Goal: Task Accomplishment & Management: Manage account settings

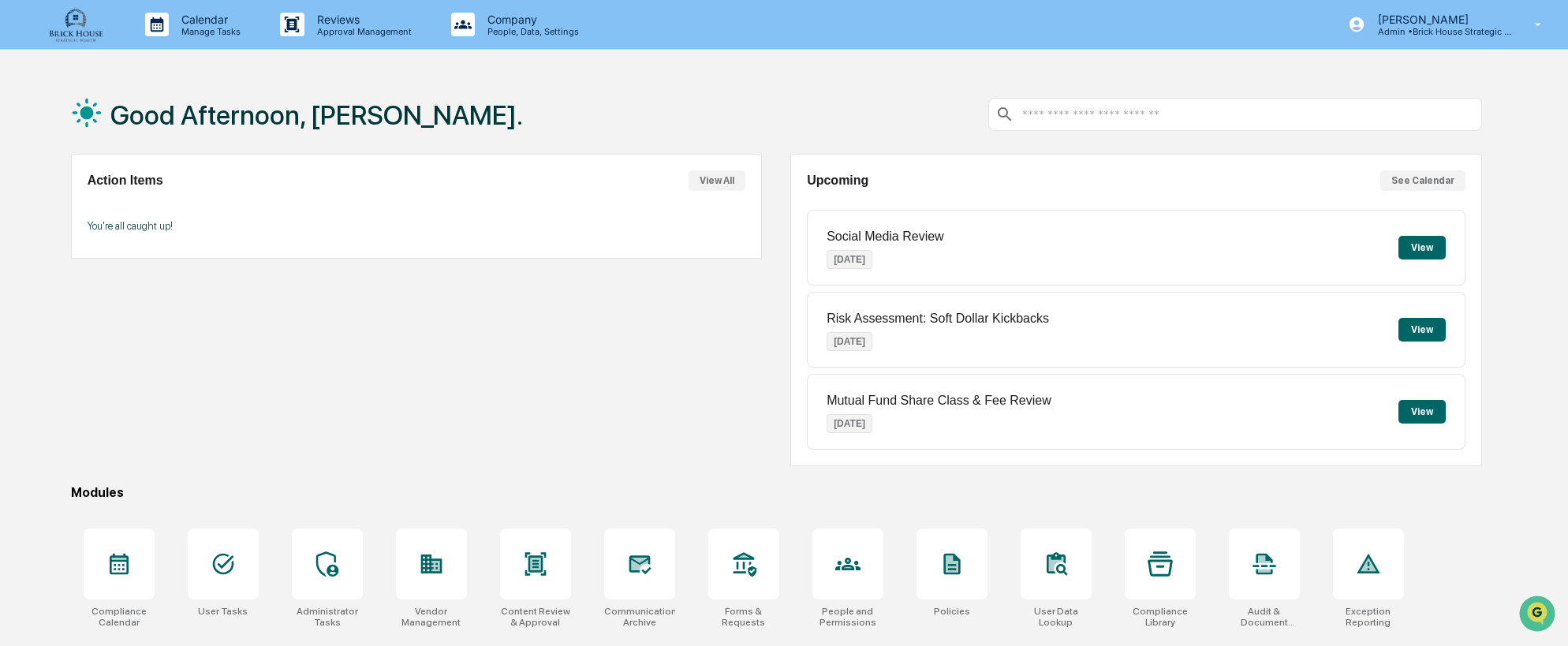
click at [1420, 249] on button "View" at bounding box center [1421, 248] width 47 height 24
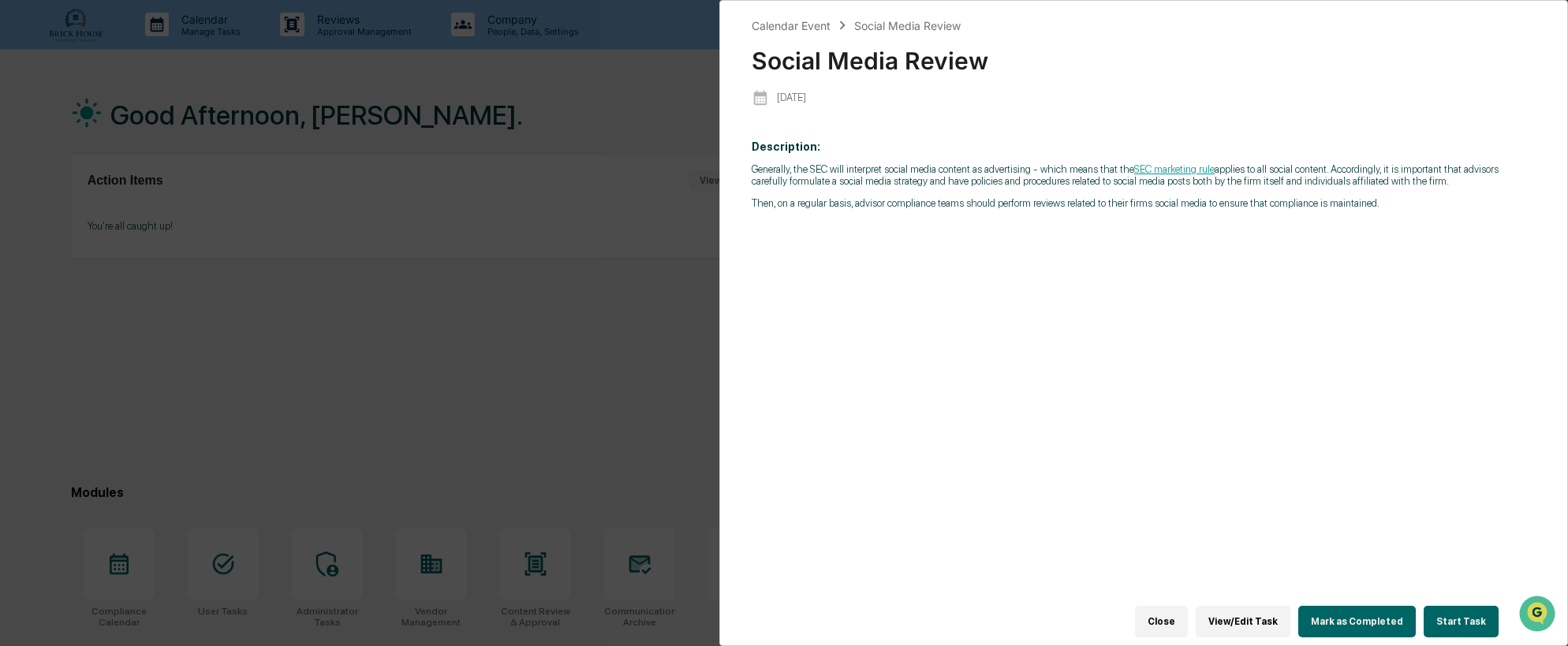
click at [1253, 612] on button "View/Edit Task" at bounding box center [1243, 622] width 95 height 32
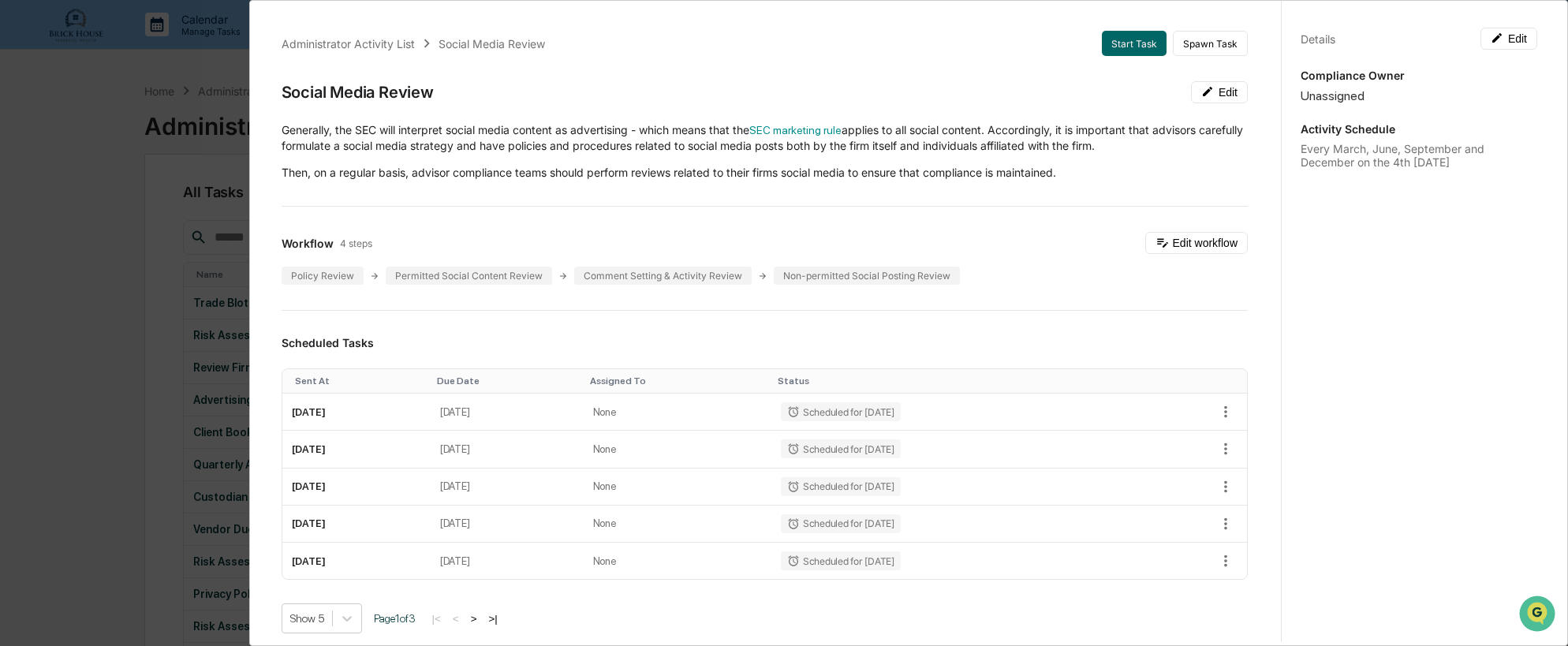
click at [78, 110] on div "Administrator Activity List Social Media Review Start Task Spawn Task Social Me…" at bounding box center [784, 323] width 1568 height 646
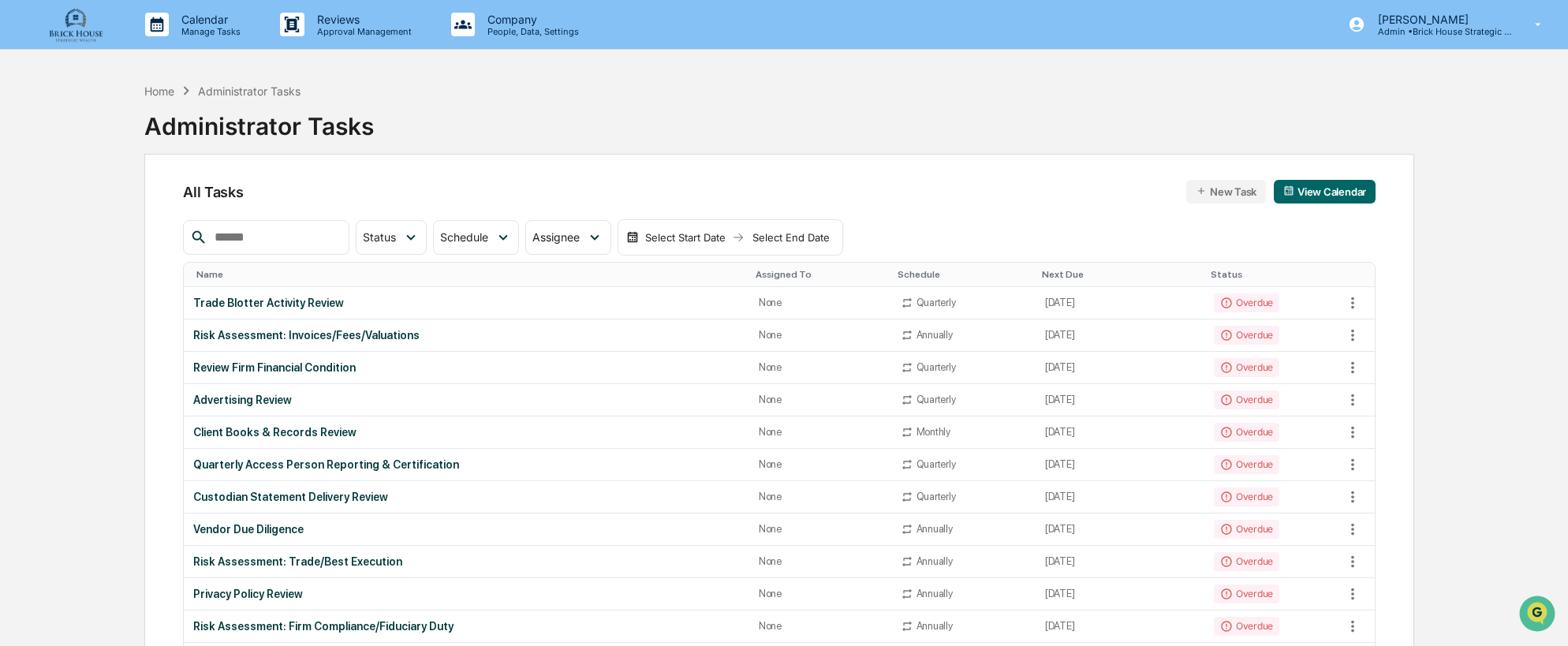
click at [1314, 189] on button "View Calendar" at bounding box center [1325, 192] width 102 height 24
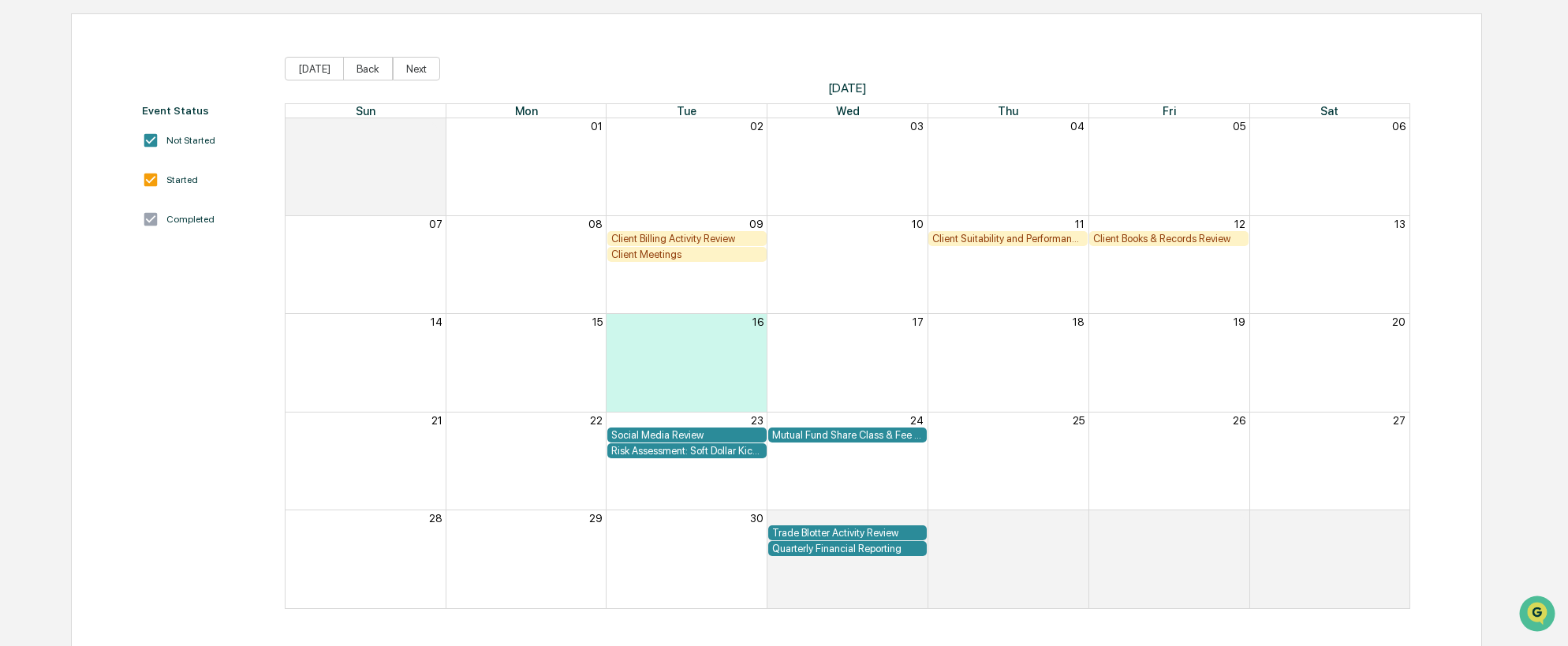
scroll to position [146, 0]
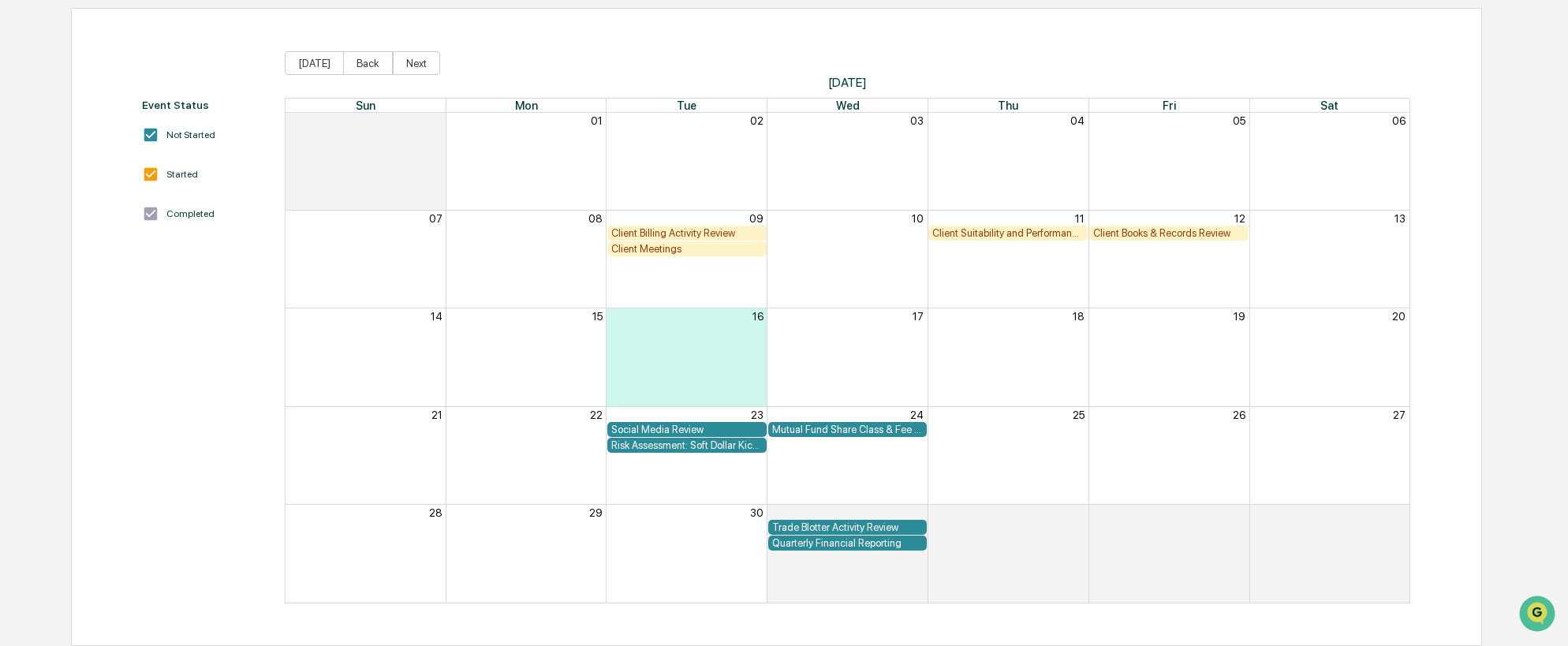
click at [703, 426] on div "Social Media Review" at bounding box center [687, 429] width 151 height 12
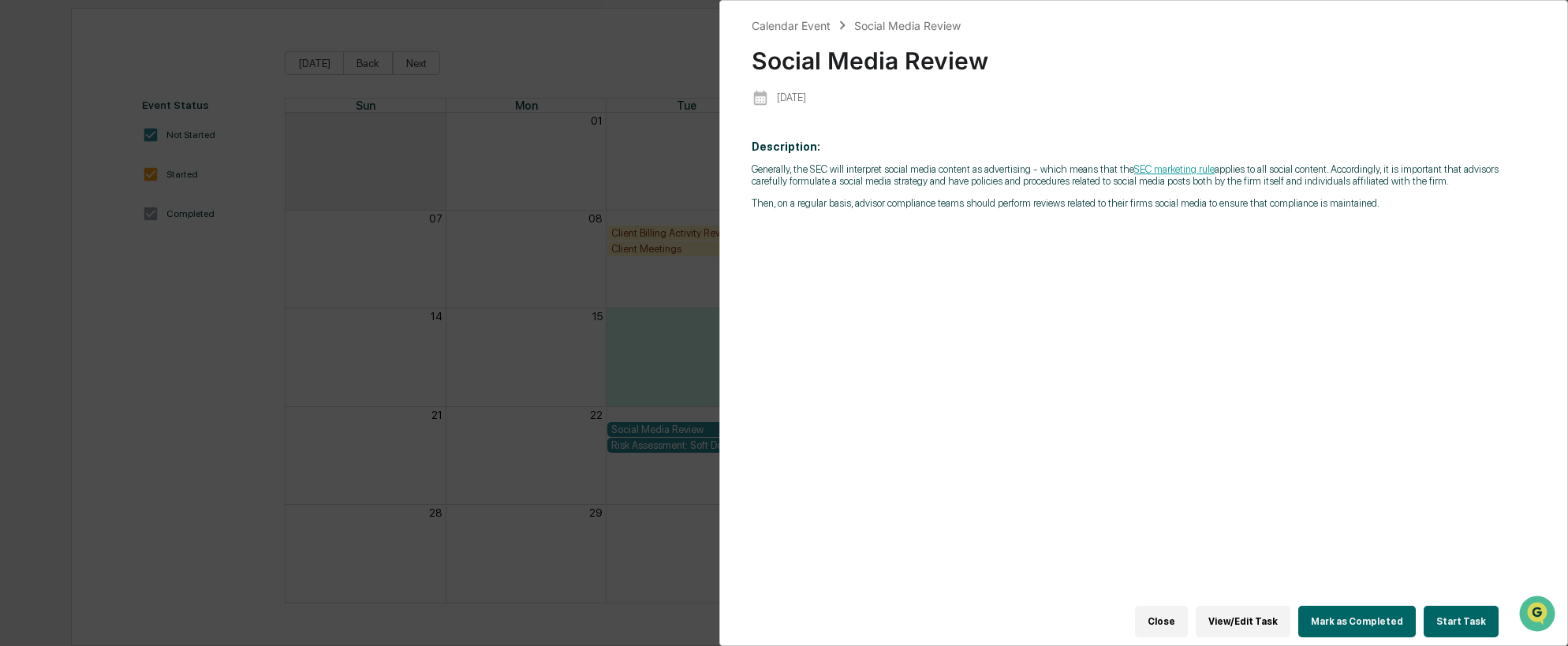
click at [703, 426] on div "Calendar Event Social Media Review Social Media Review [DATE] Description: Gene…" at bounding box center [784, 323] width 1568 height 646
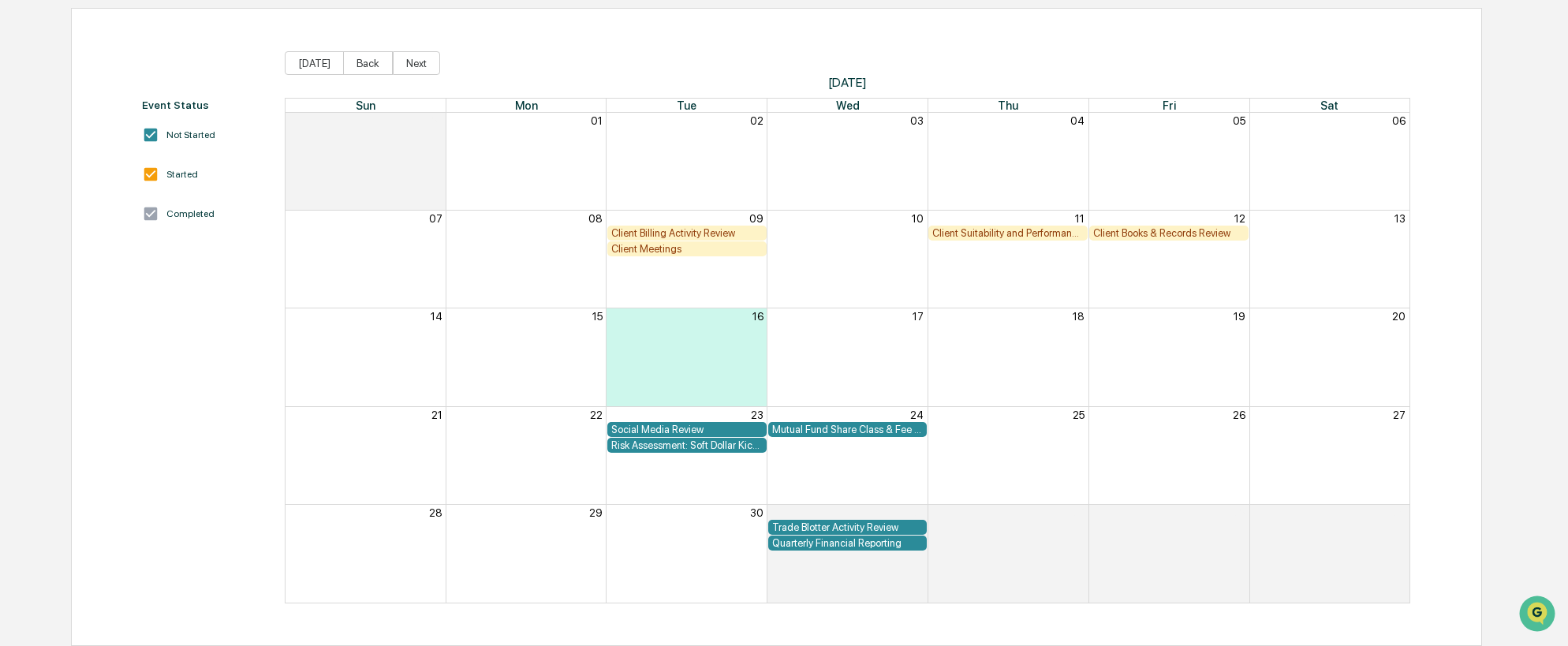
drag, startPoint x: 703, startPoint y: 426, endPoint x: 673, endPoint y: 431, distance: 30.4
click at [673, 431] on div "Social Media Review" at bounding box center [687, 429] width 151 height 12
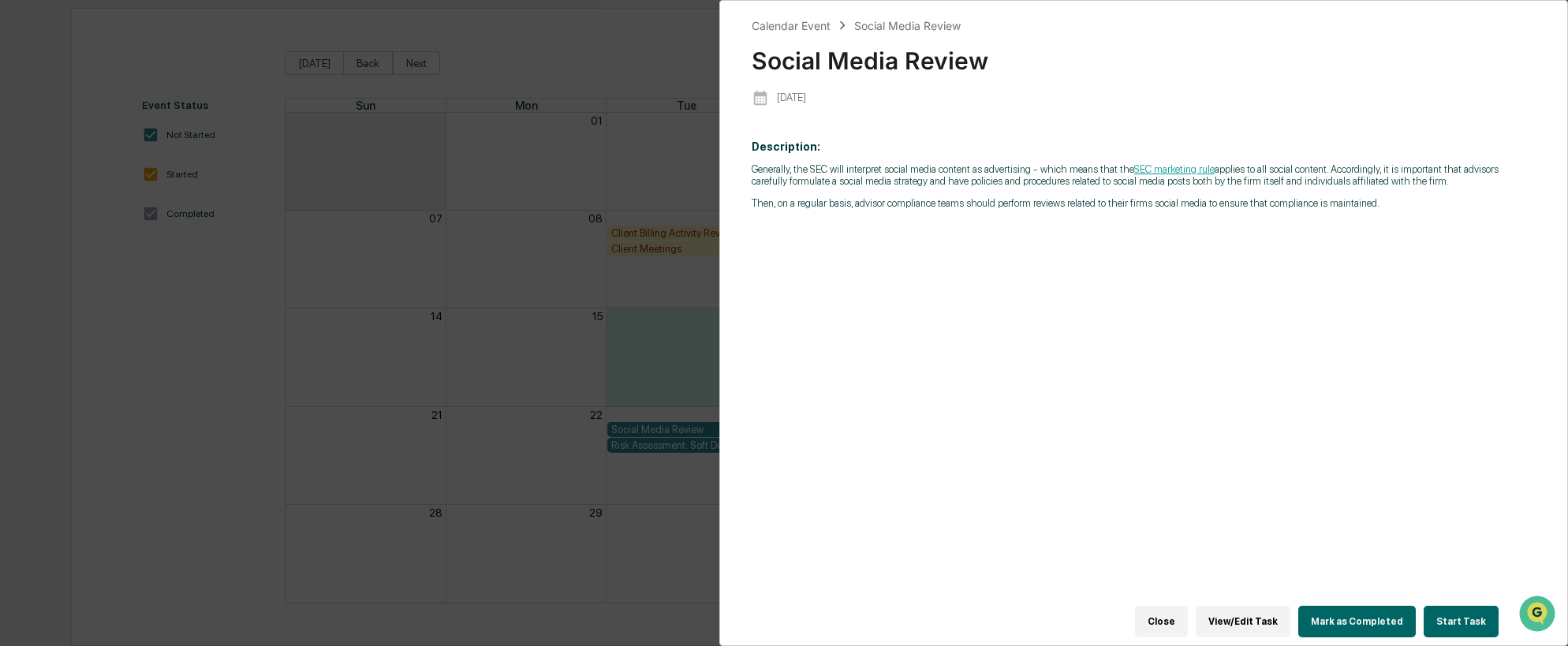
click at [1255, 614] on button "View/Edit Task" at bounding box center [1243, 622] width 95 height 32
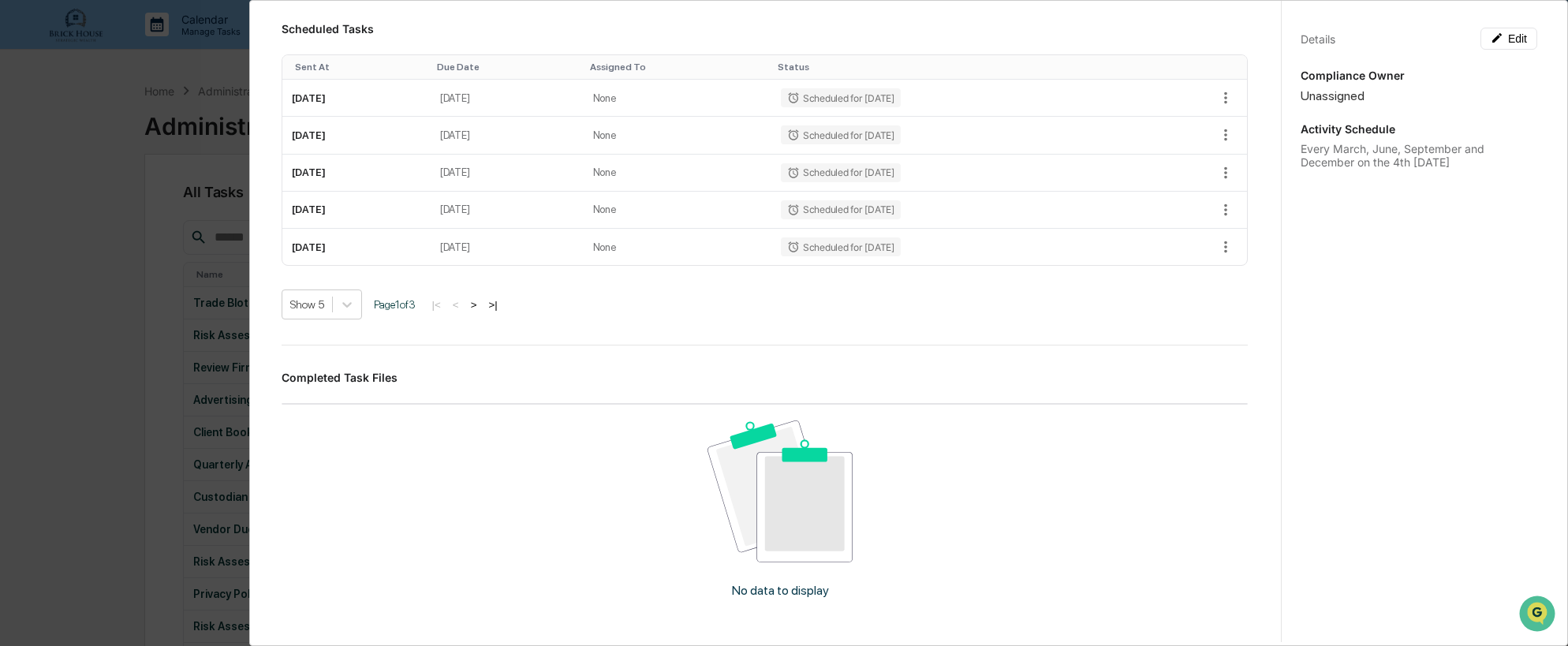
scroll to position [315, 0]
click at [479, 302] on button ">" at bounding box center [474, 303] width 16 height 14
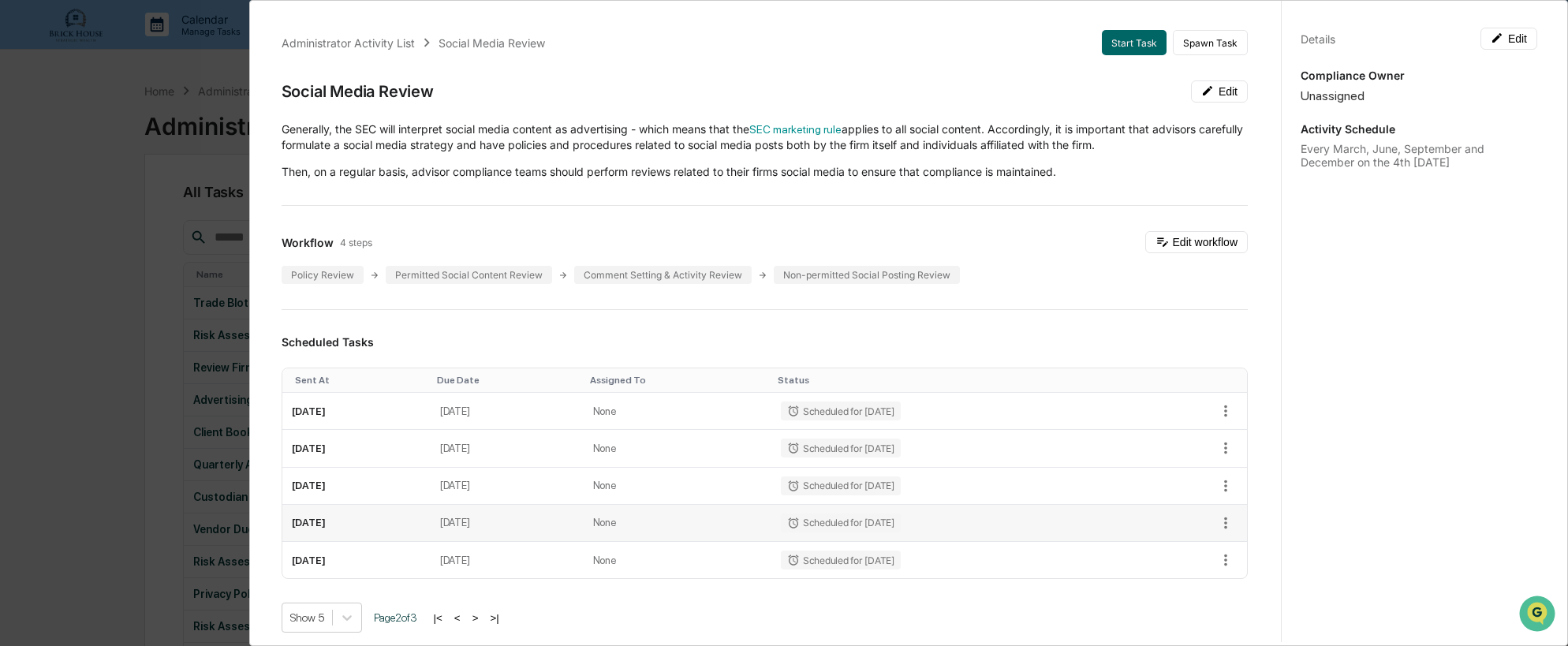
scroll to position [0, 0]
click at [444, 619] on button "|<" at bounding box center [438, 619] width 18 height 14
click at [1224, 416] on icon "button" at bounding box center [1226, 412] width 3 height 12
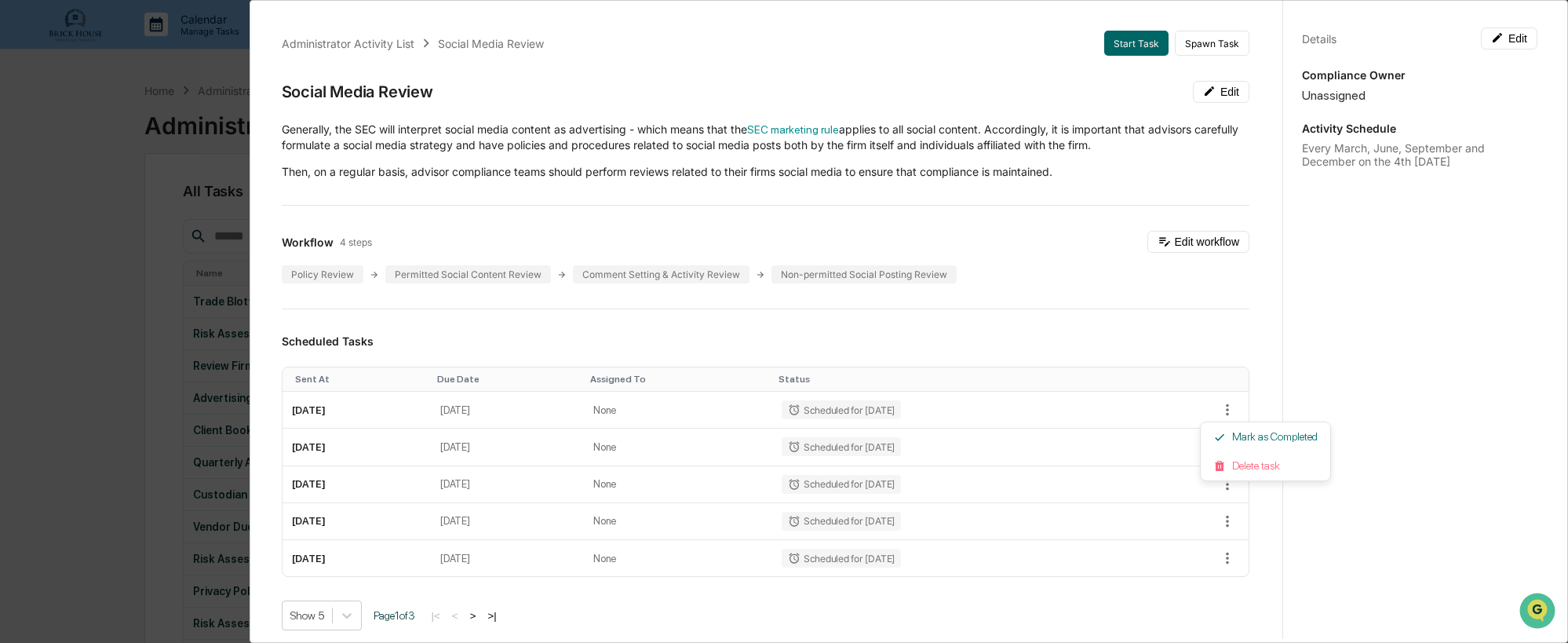
click at [1051, 328] on div at bounding box center [784, 321] width 1568 height 643
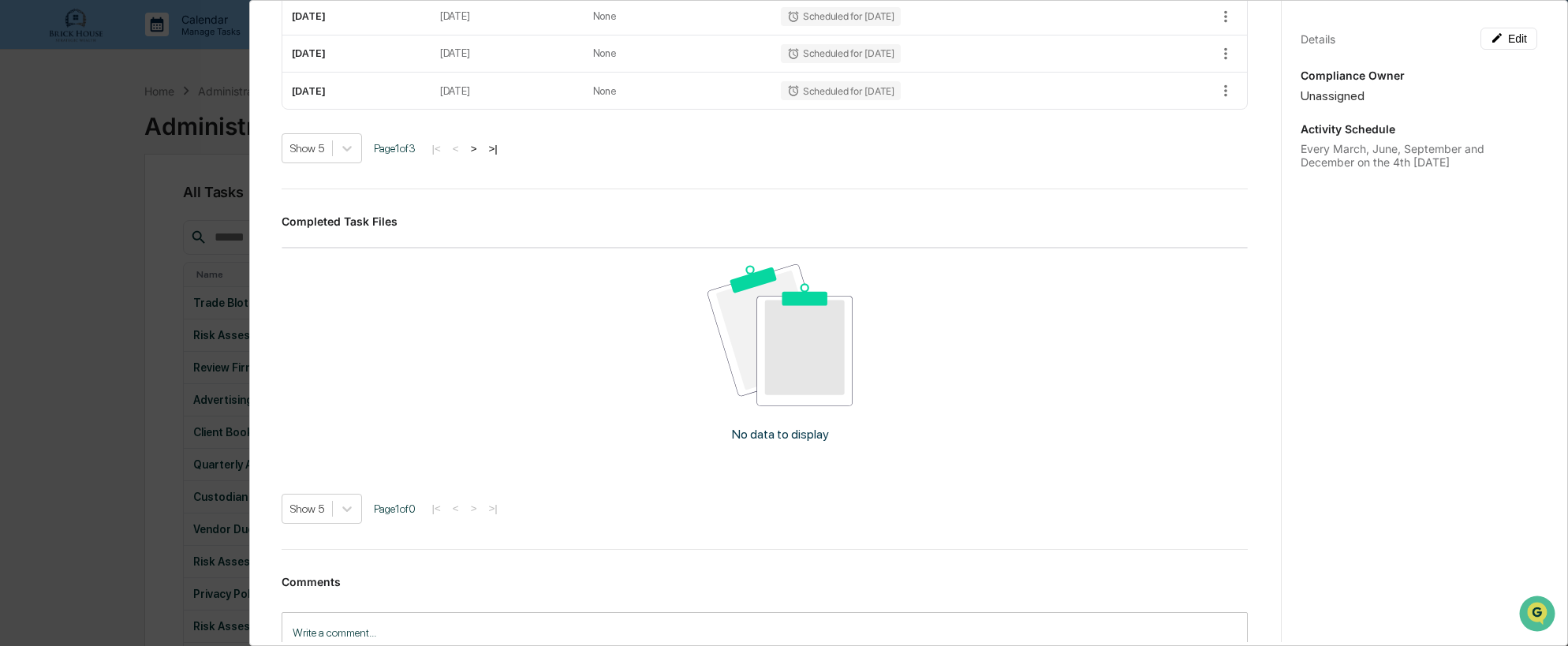
scroll to position [552, 0]
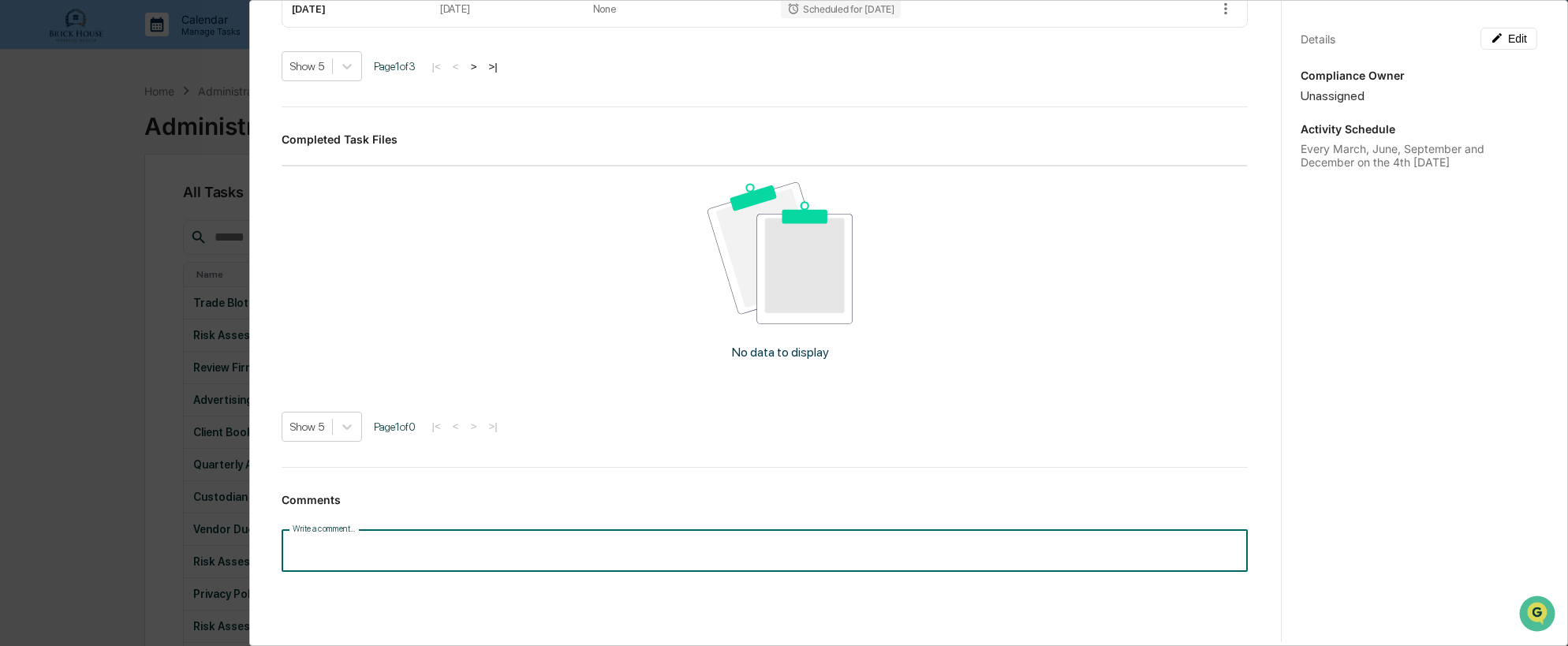
click at [349, 551] on input "Write a comment..." at bounding box center [764, 551] width 966 height 41
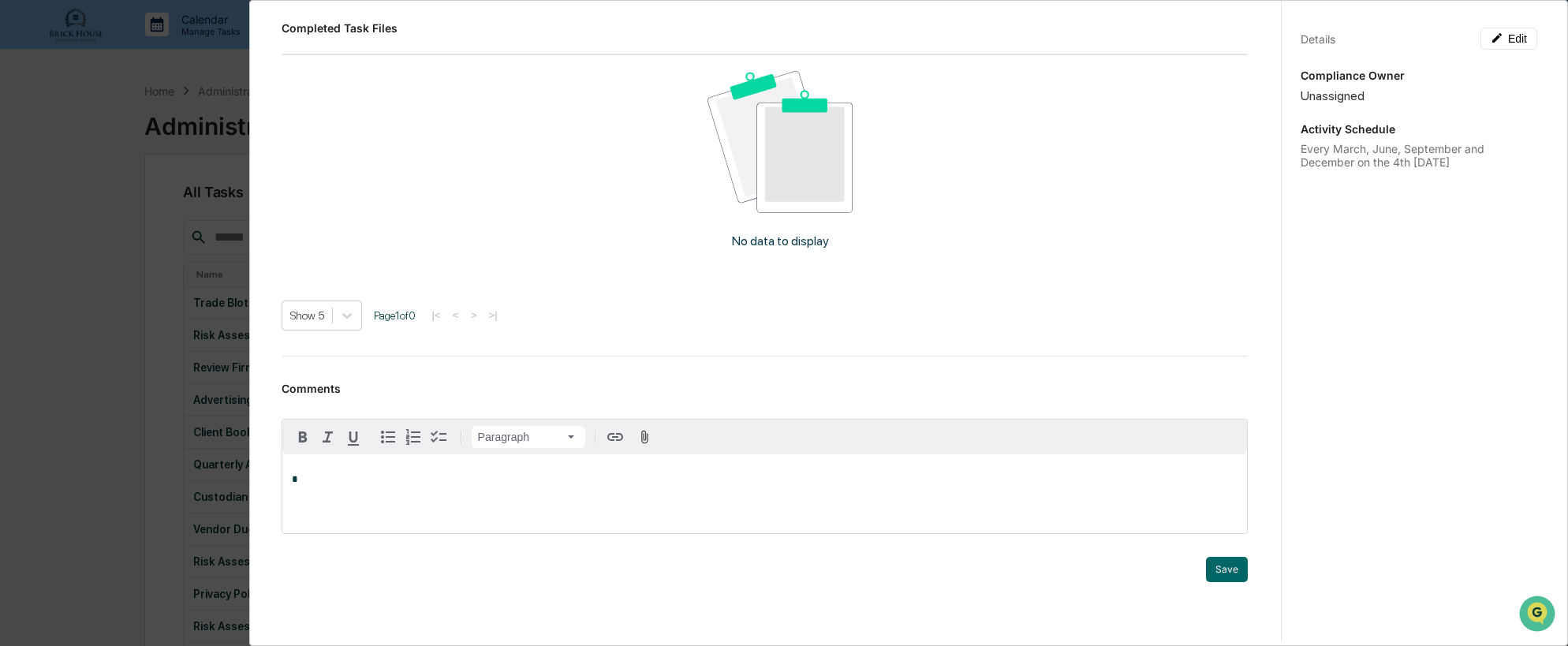
scroll to position [721, 0]
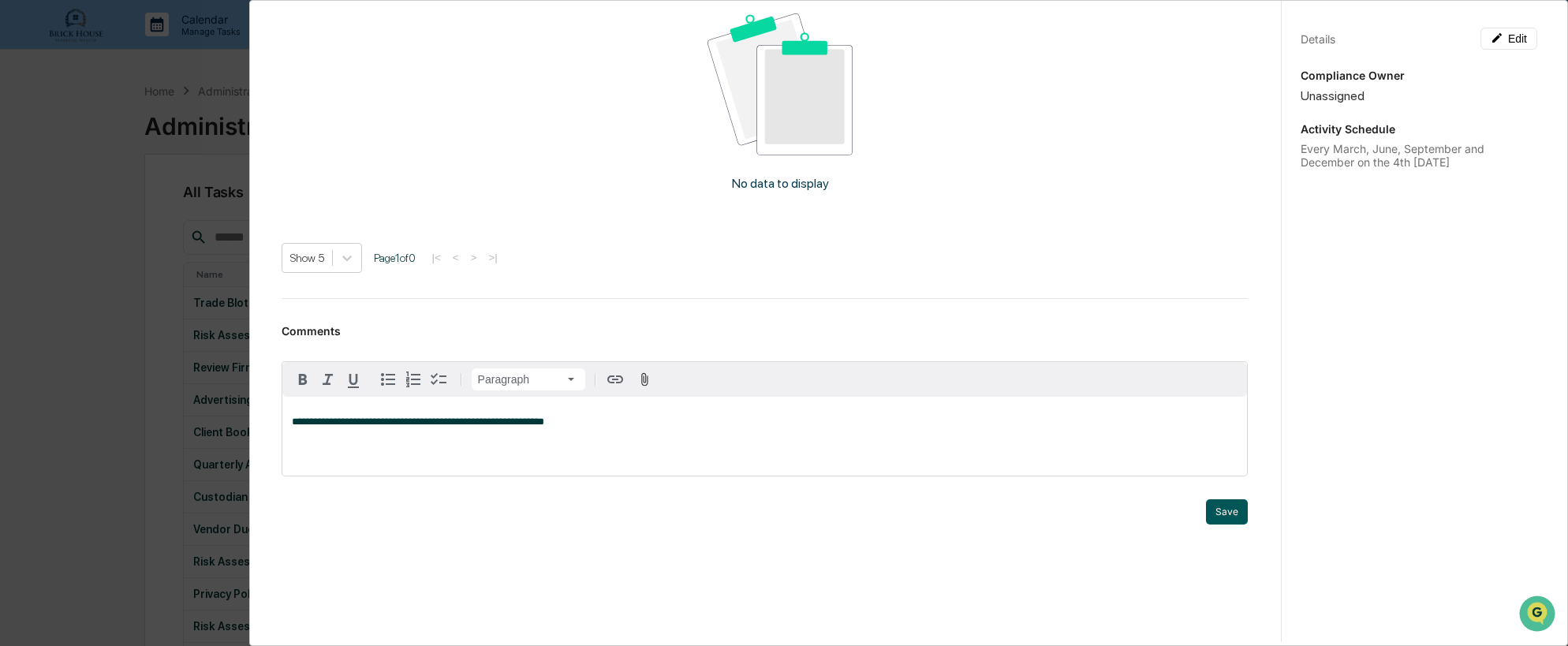
click at [1210, 512] on button "Save" at bounding box center [1227, 512] width 41 height 25
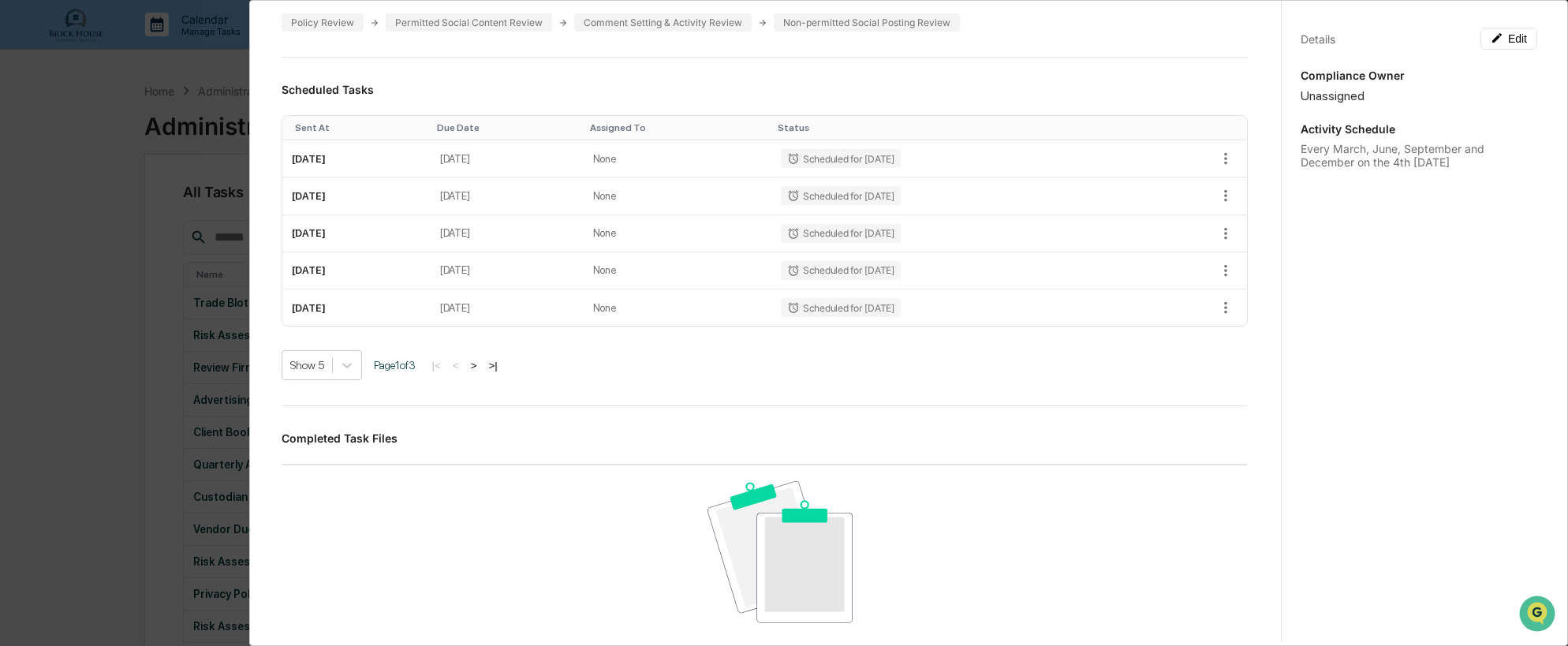
scroll to position [209, 0]
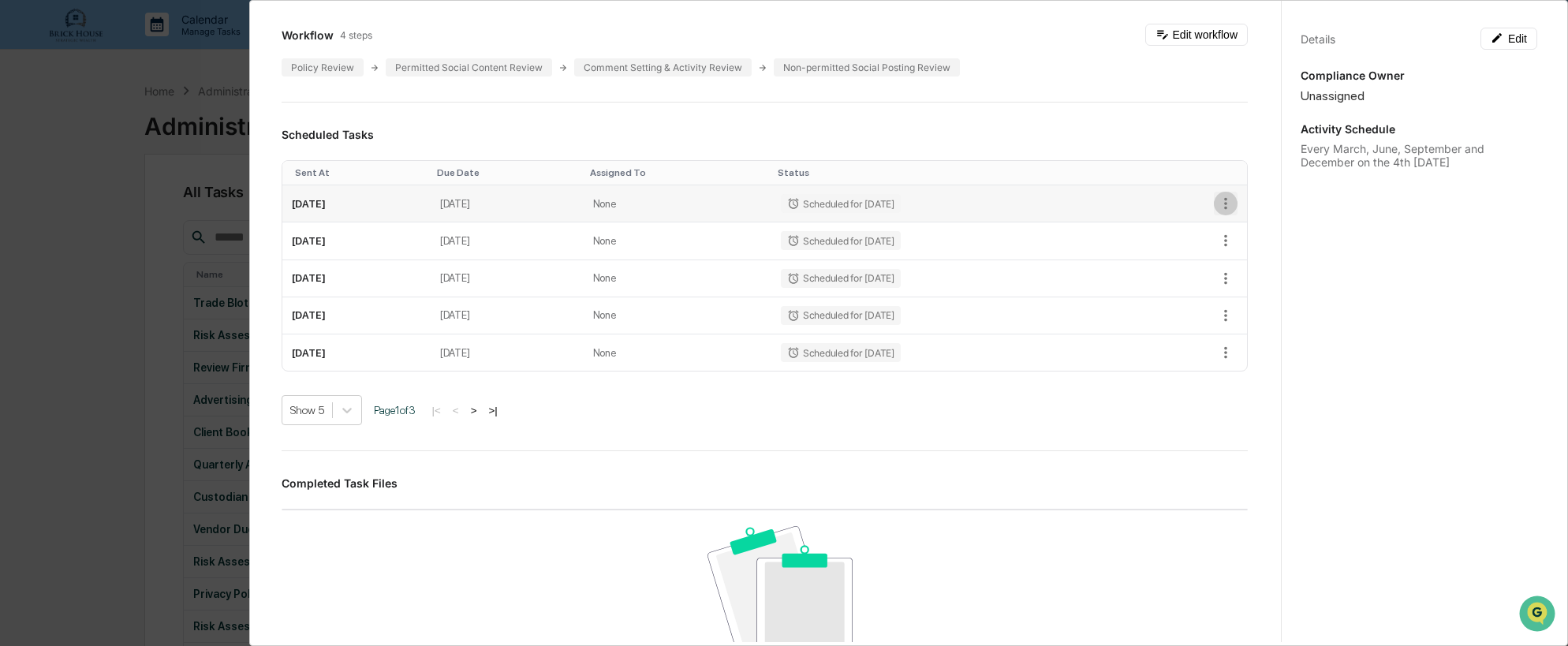
click at [1217, 202] on icon "button" at bounding box center [1226, 204] width 18 height 18
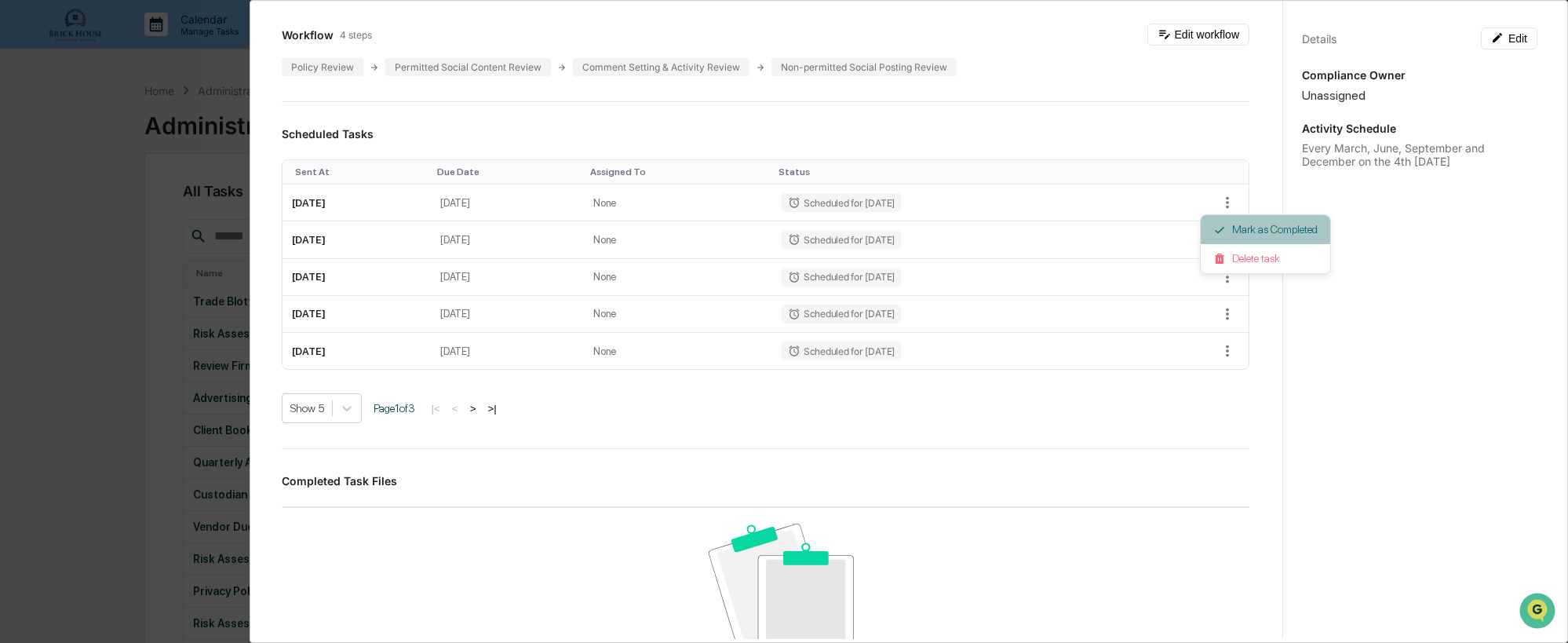
click at [1246, 231] on li "Mark as Completed" at bounding box center [1265, 229] width 129 height 29
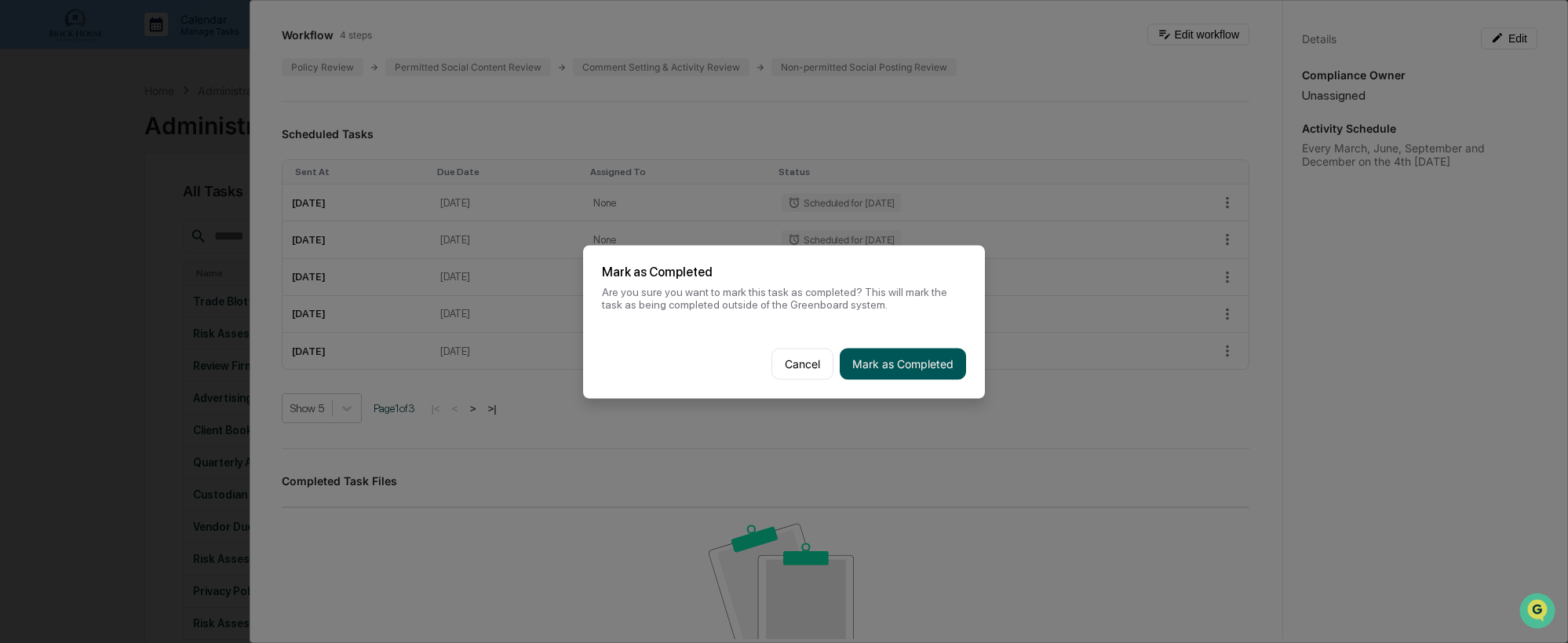
click at [901, 364] on button "Mark as Completed" at bounding box center [902, 364] width 126 height 32
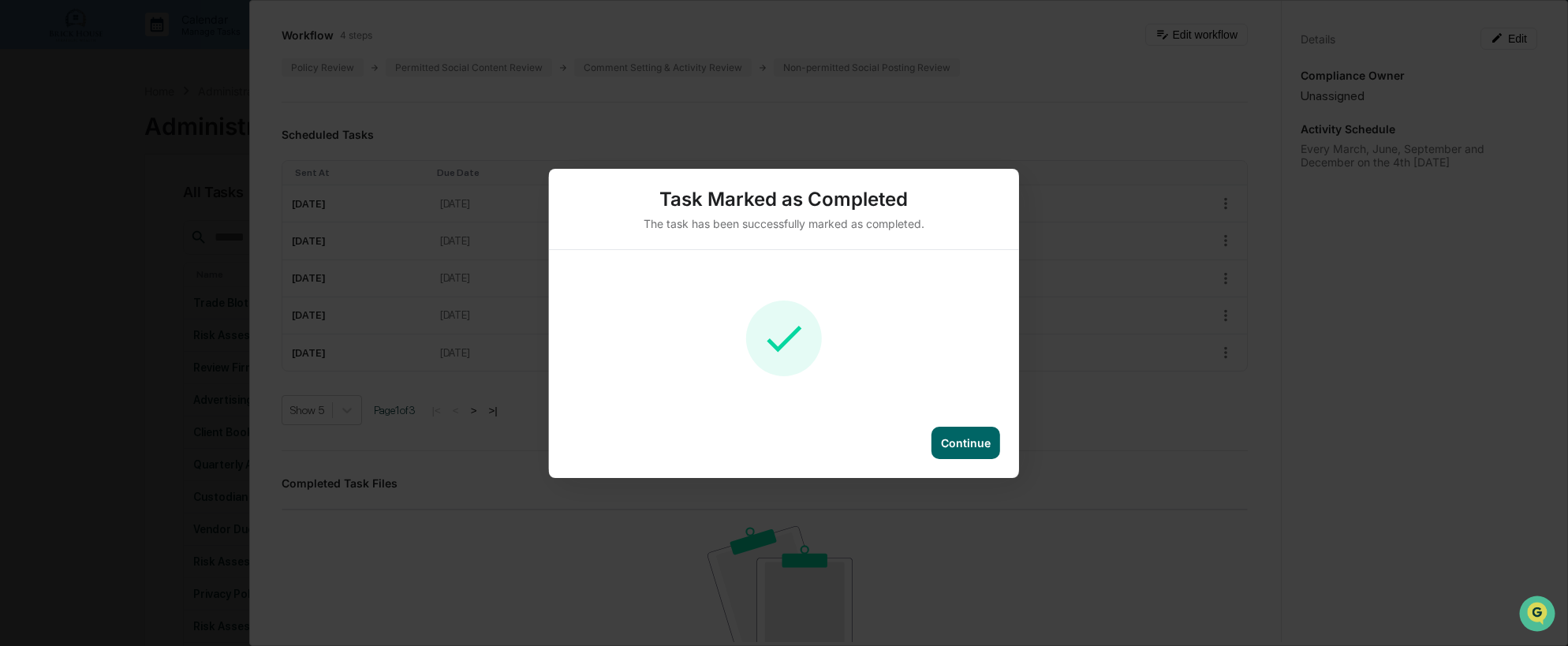
click at [965, 440] on div "Continue" at bounding box center [966, 443] width 49 height 14
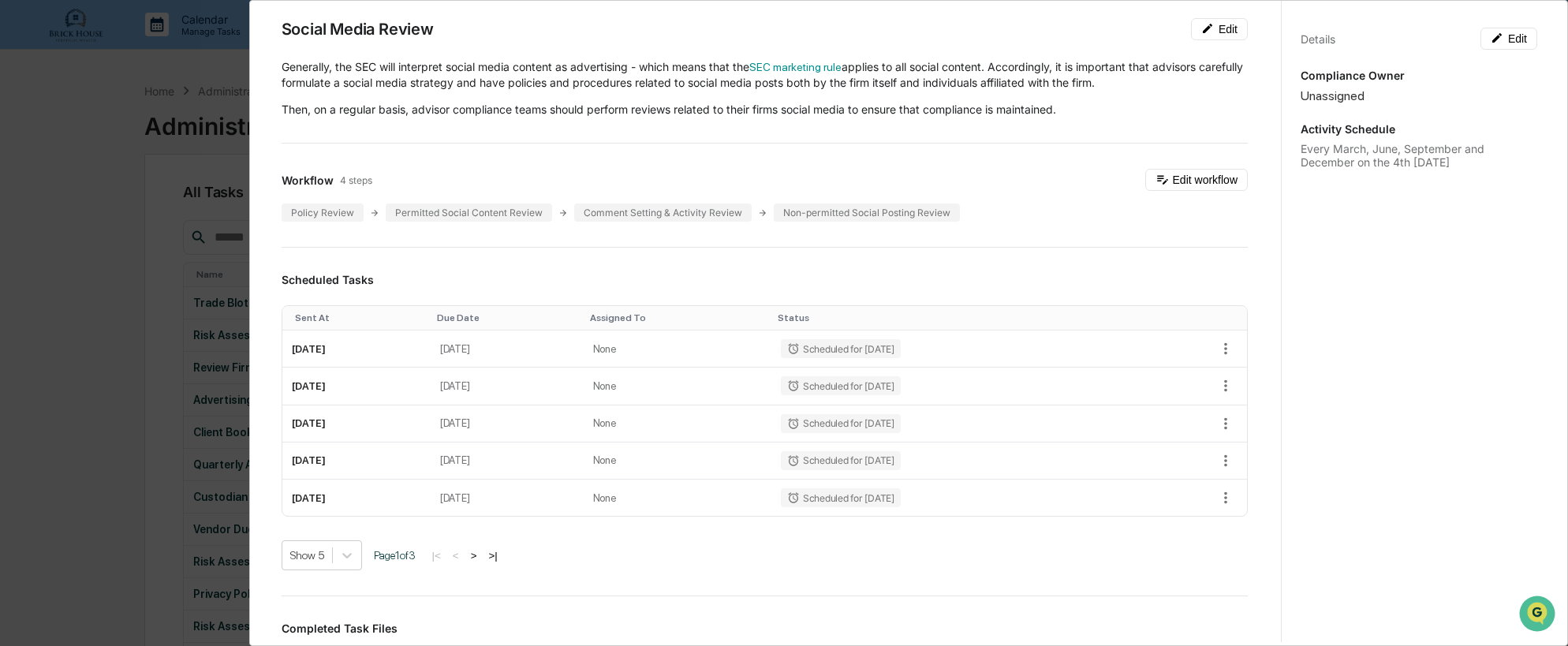
scroll to position [0, 0]
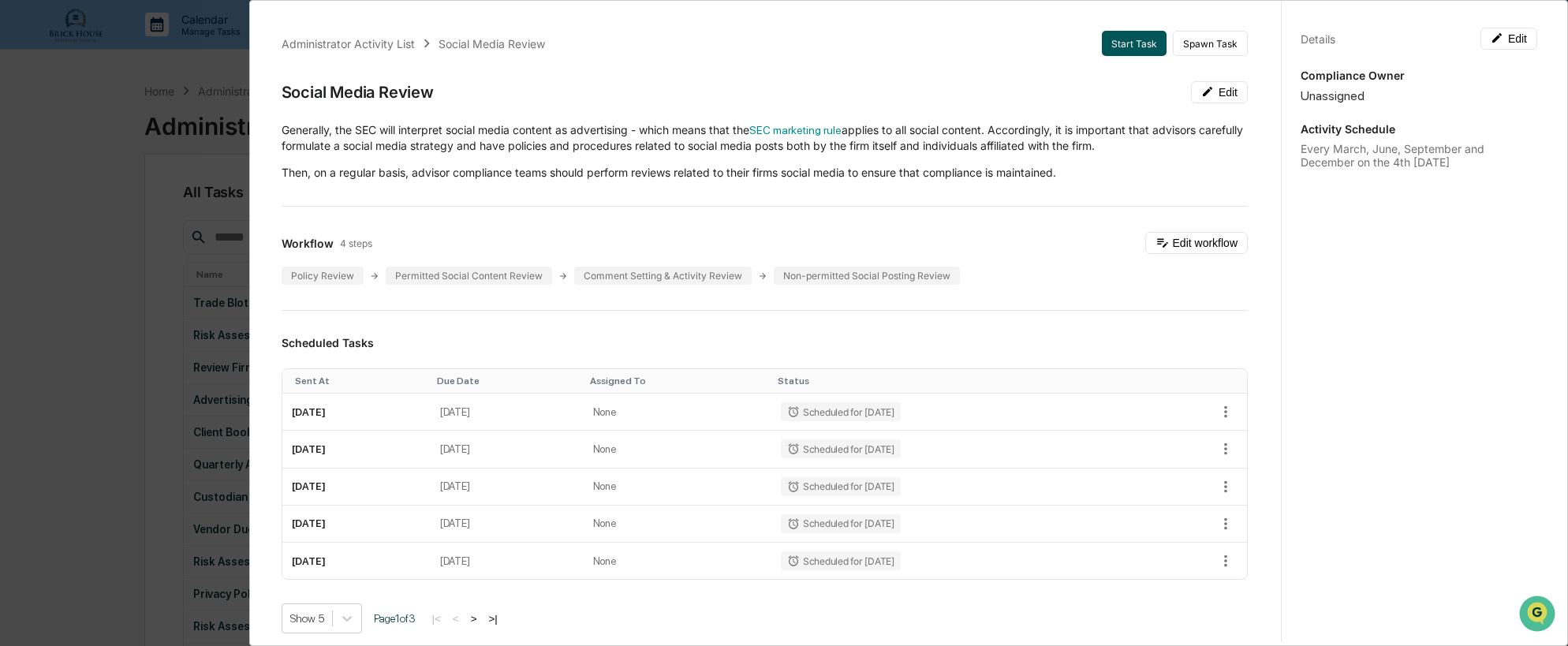
click at [1121, 46] on button "Start Task" at bounding box center [1134, 44] width 65 height 25
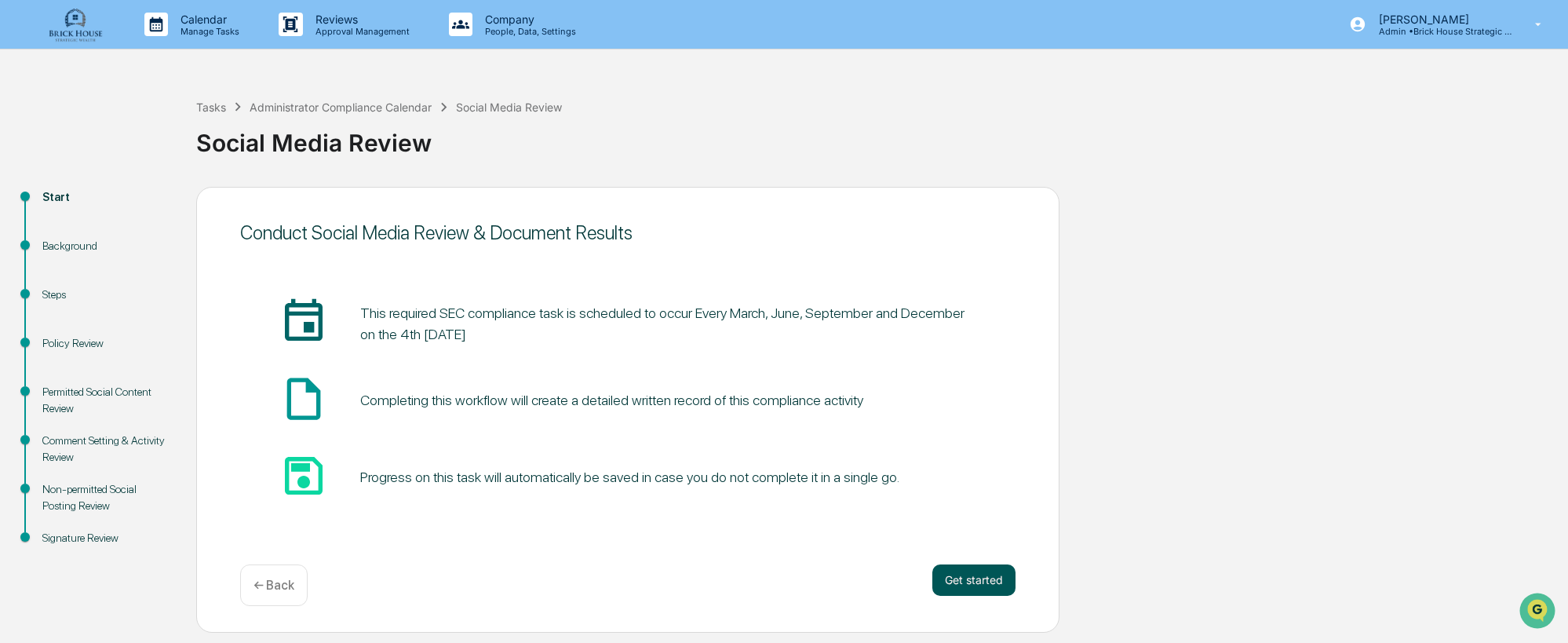
click at [949, 581] on button "Get started" at bounding box center [974, 580] width 83 height 32
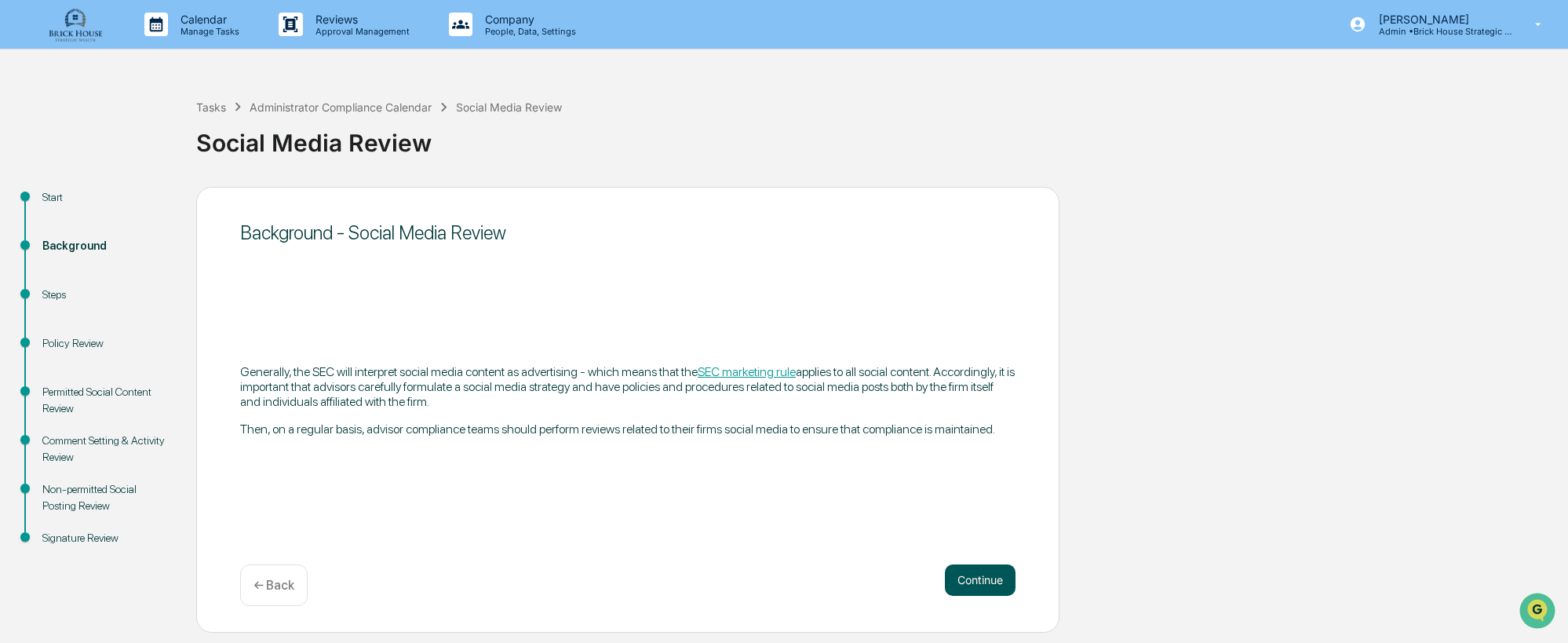
click at [981, 582] on button "Continue" at bounding box center [980, 580] width 71 height 32
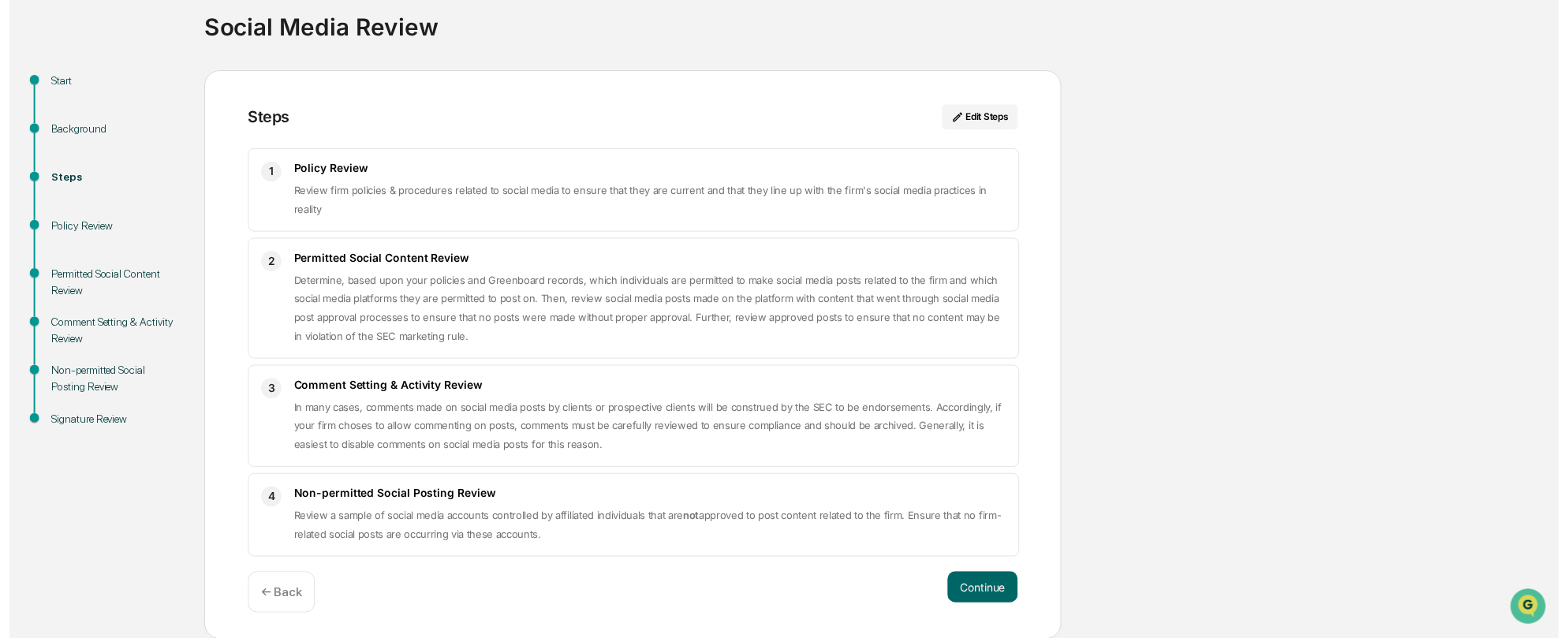
scroll to position [118, 0]
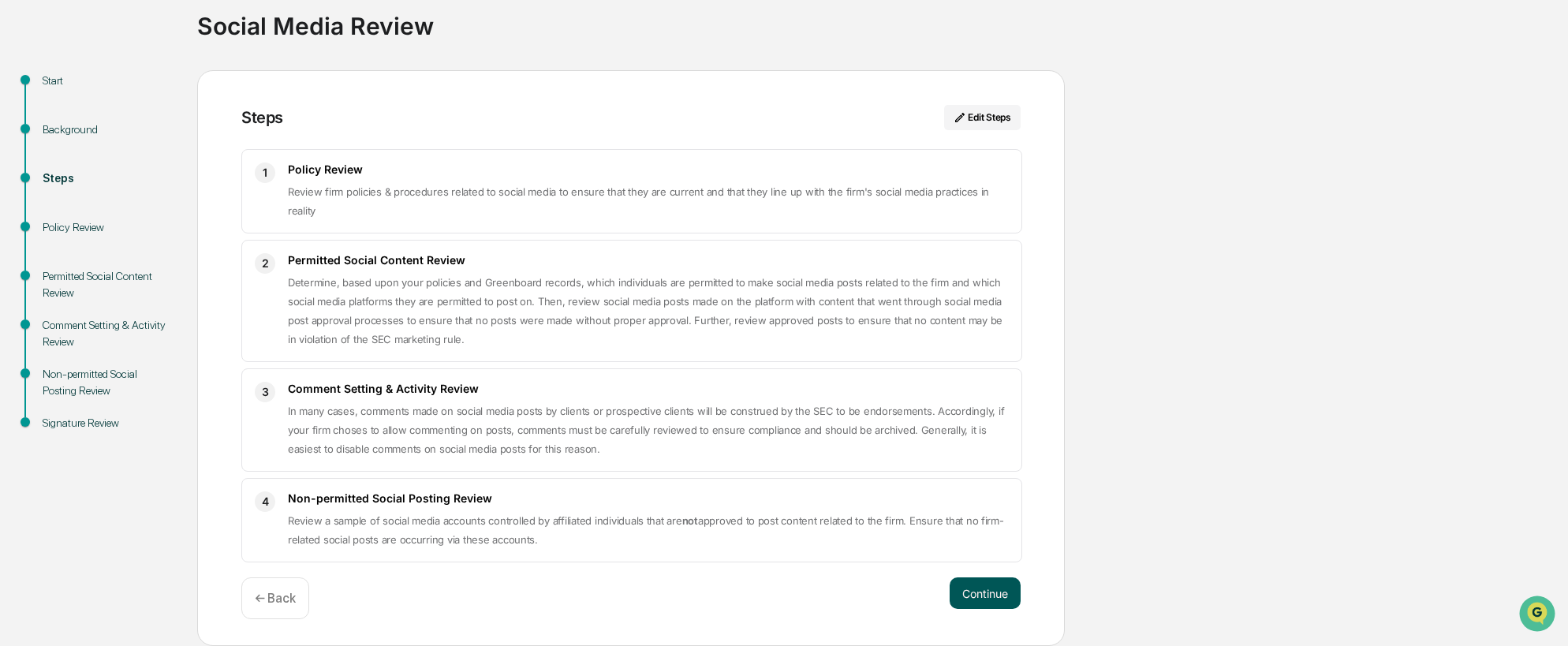
click at [986, 598] on button "Continue" at bounding box center [985, 593] width 71 height 32
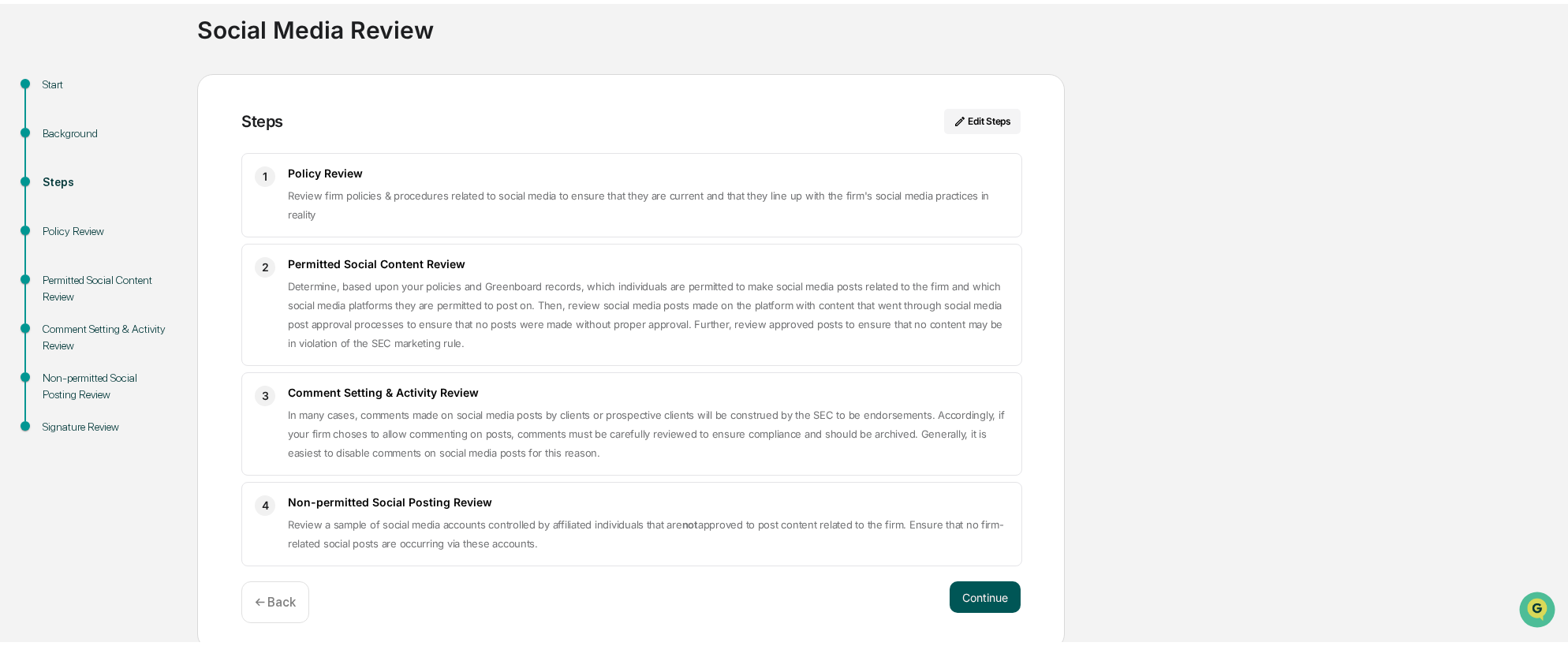
scroll to position [12, 0]
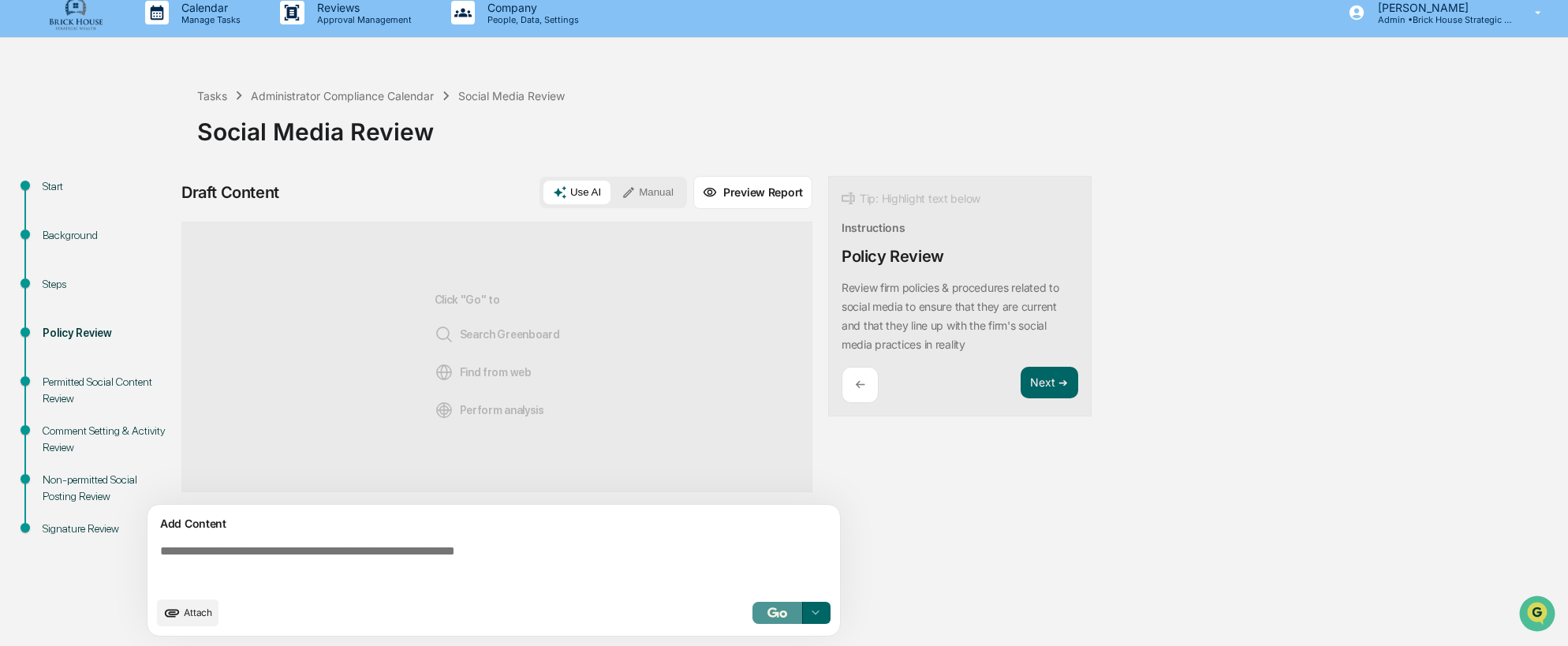
click at [772, 612] on img "button" at bounding box center [777, 613] width 19 height 10
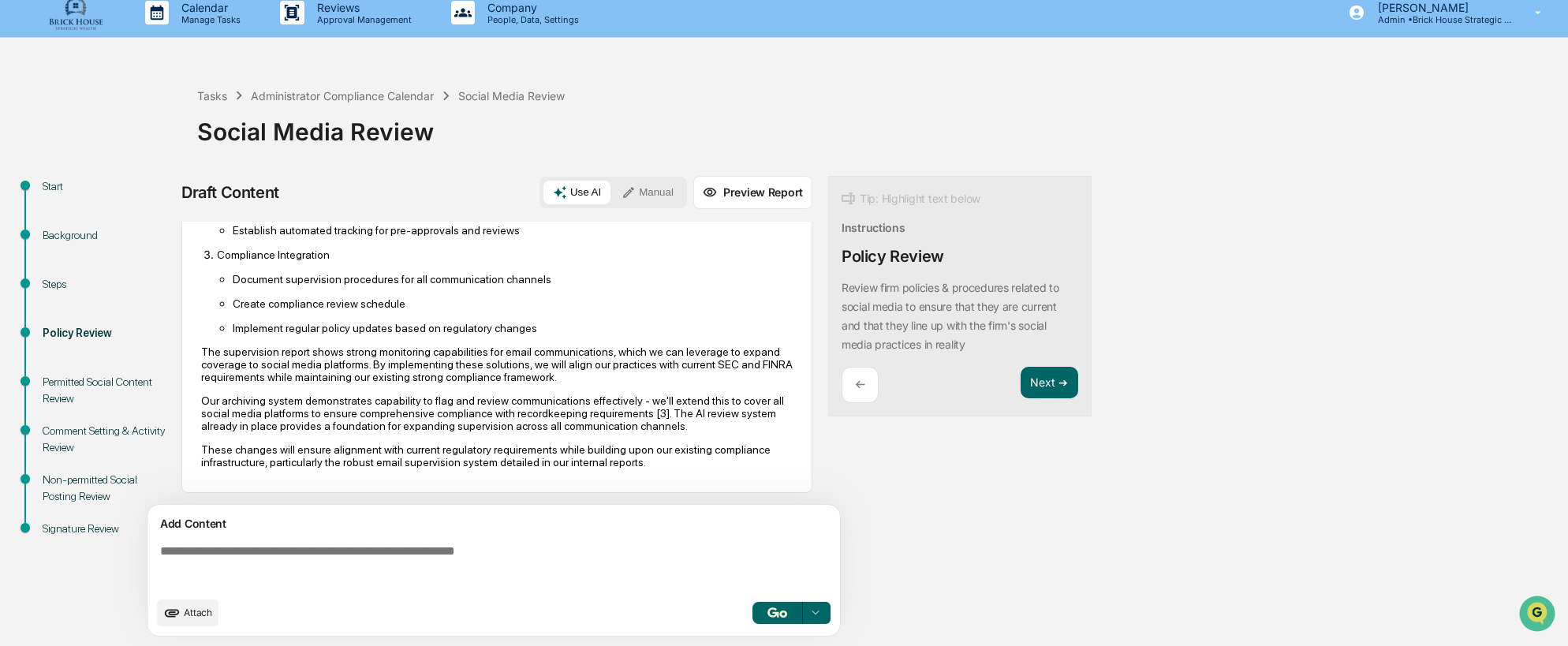
scroll to position [821, 0]
click at [630, 464] on p "These changes will ensure alignment with current regulatory requirements while …" at bounding box center [497, 456] width 592 height 25
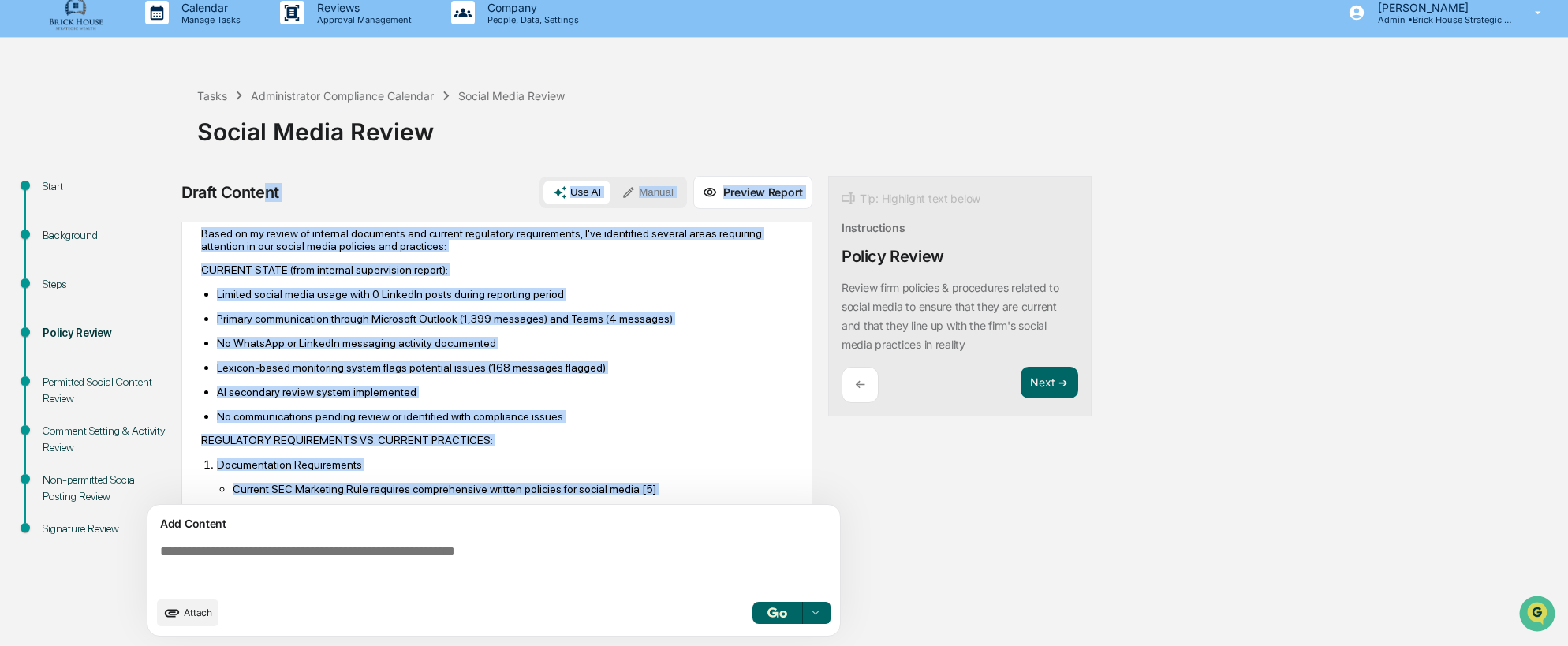
scroll to position [0, 0]
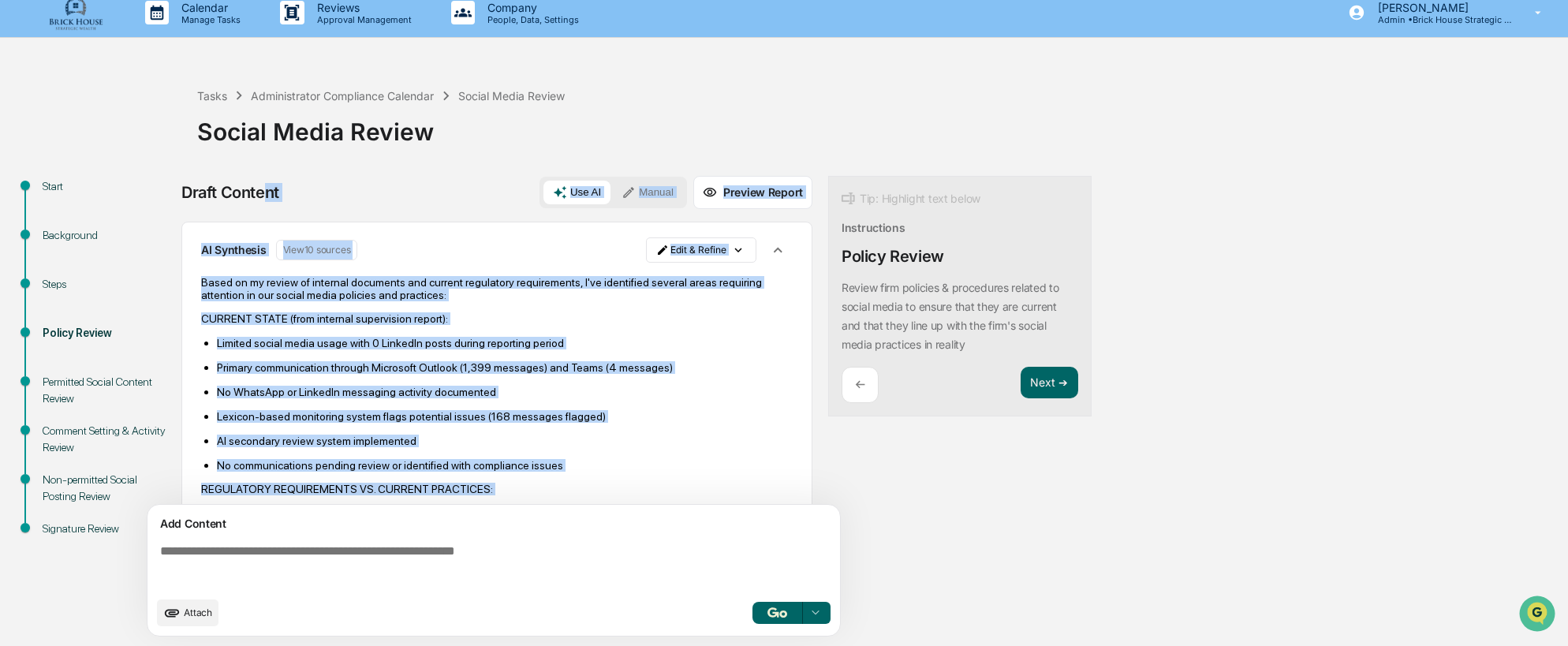
drag, startPoint x: 624, startPoint y: 460, endPoint x: 263, endPoint y: 208, distance: 440.3
click at [263, 208] on div "Draft Content Use AI Manual Preview Report Sources AI Synthesis View 10 sources…" at bounding box center [497, 411] width 631 height 470
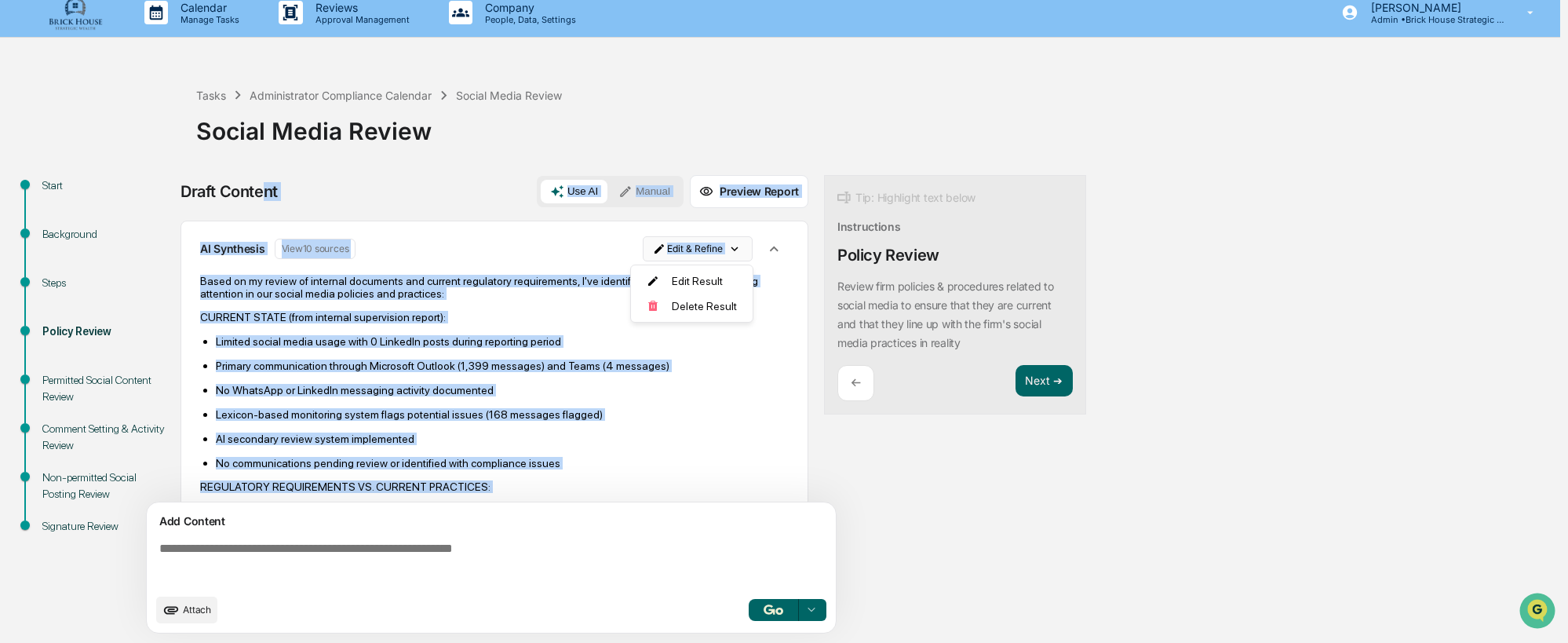
click at [727, 248] on html "Calendar Manage Tasks Reviews Approval Management Company People, Data, Setting…" at bounding box center [784, 309] width 1568 height 643
click at [693, 304] on div "Delete Result" at bounding box center [692, 306] width 116 height 25
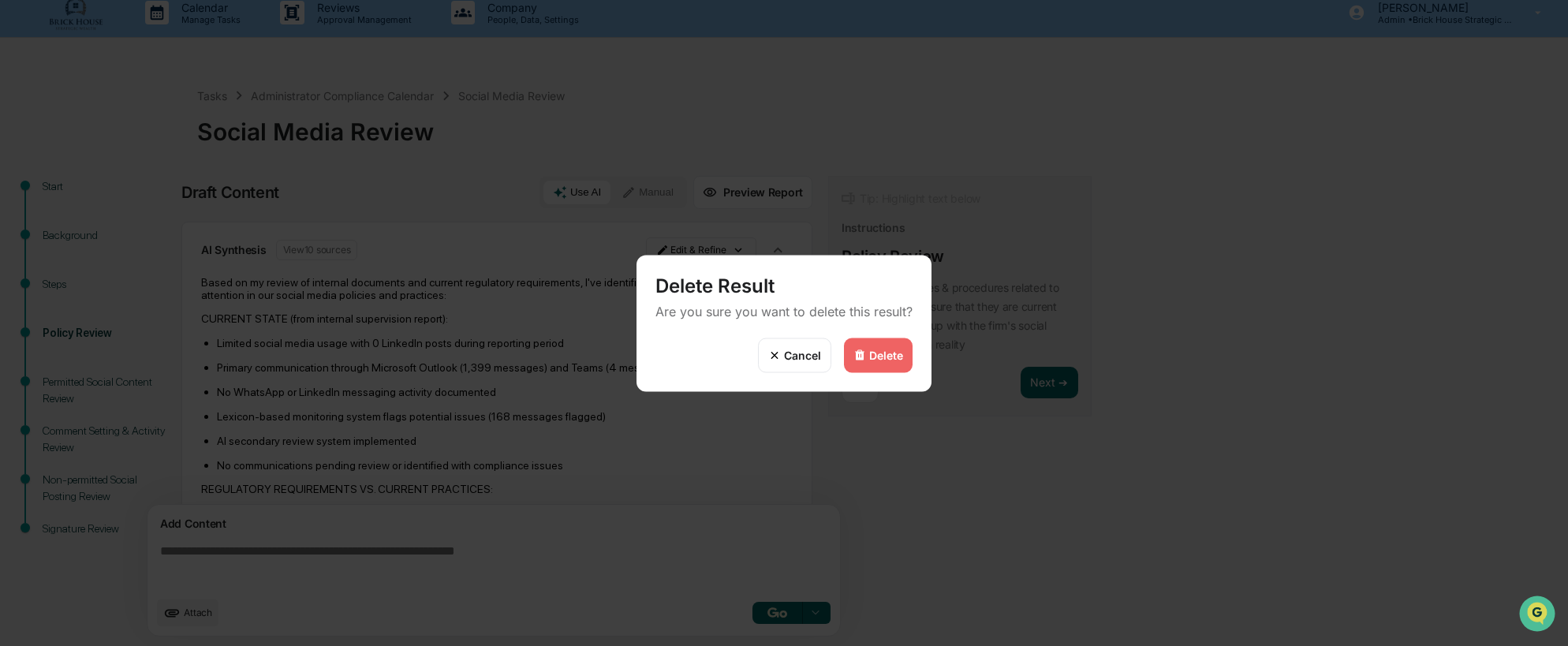
click at [874, 351] on div "Delete" at bounding box center [886, 355] width 34 height 14
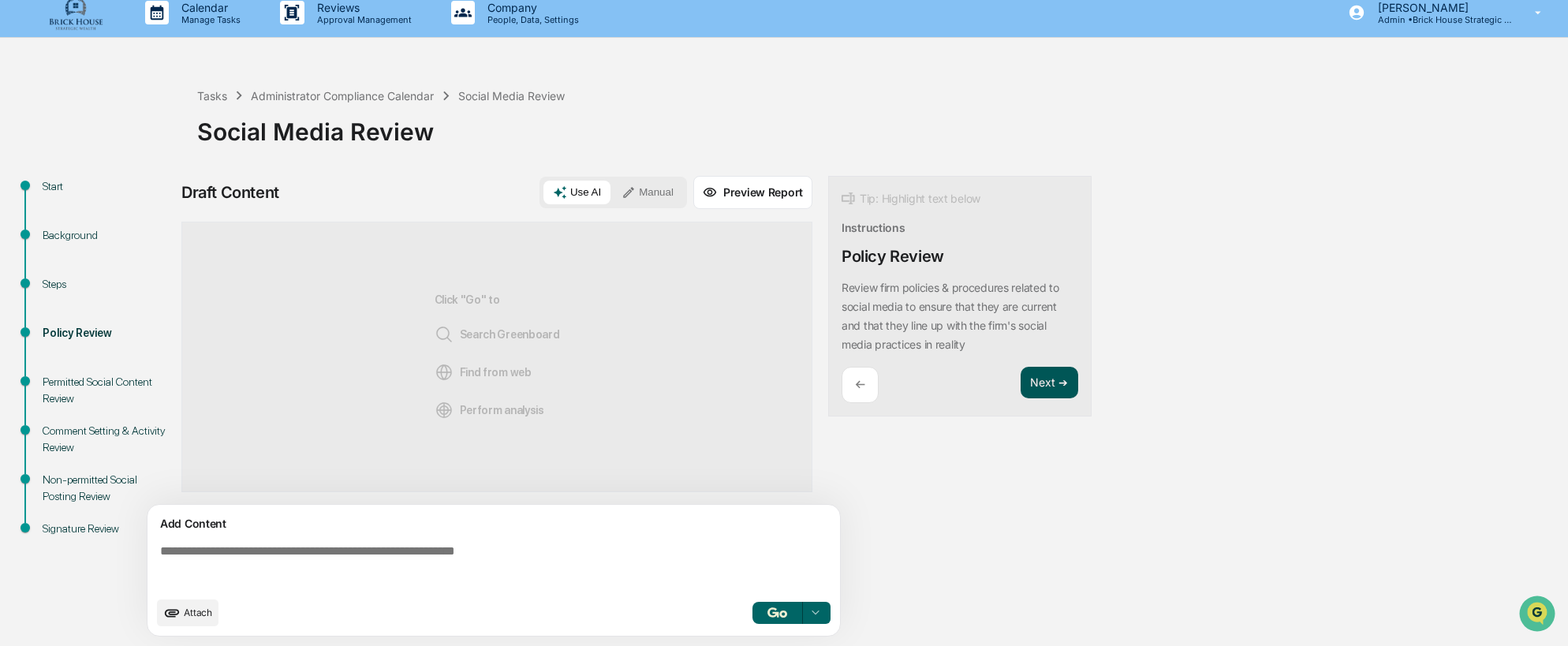
click at [1045, 384] on button "Next ➔" at bounding box center [1050, 383] width 57 height 33
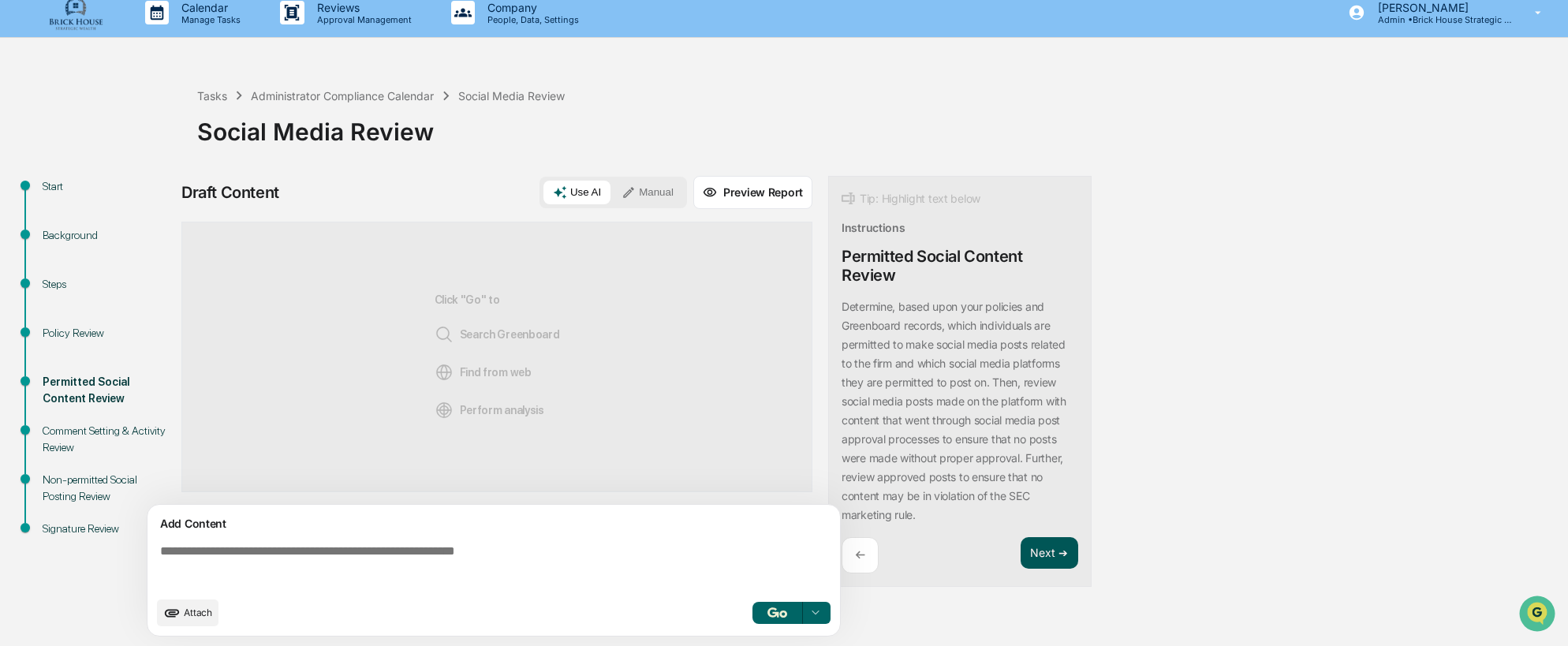
click at [1050, 553] on button "Next ➔" at bounding box center [1050, 554] width 57 height 33
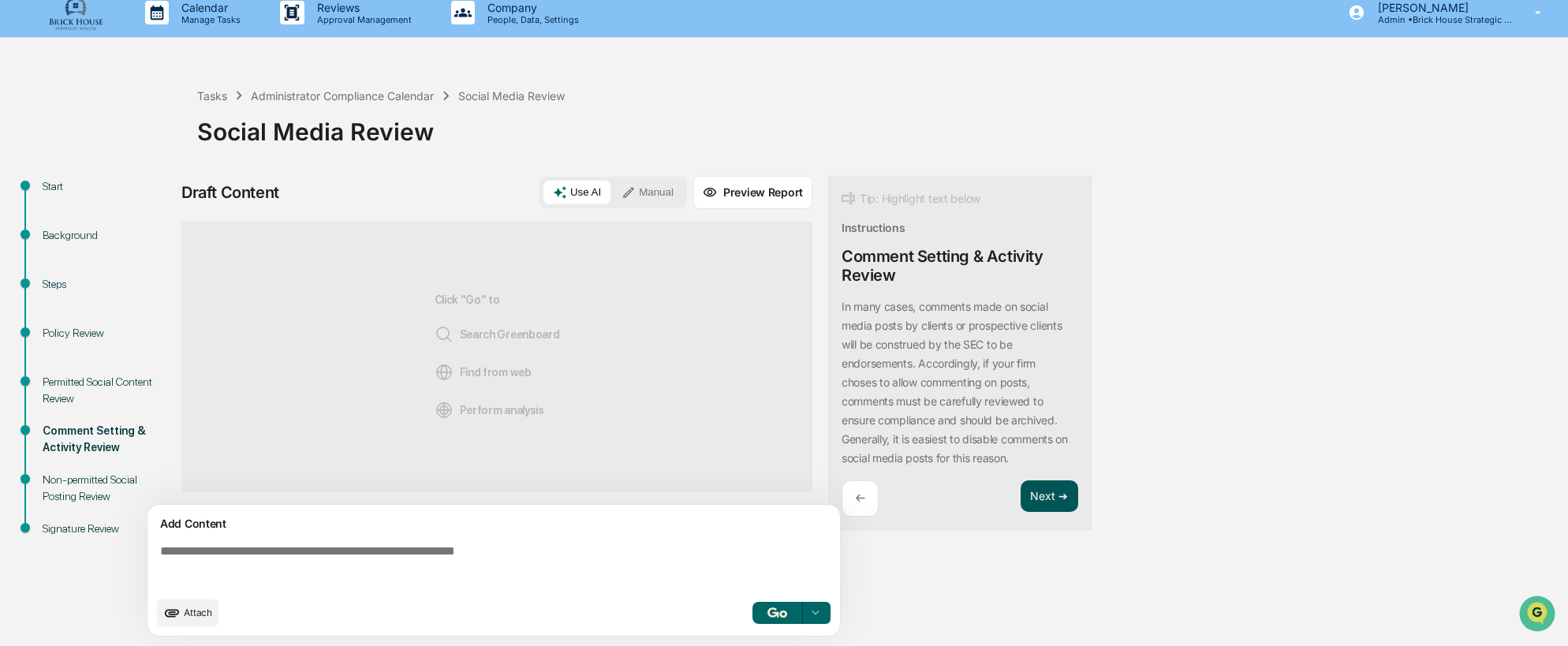
click at [1042, 499] on button "Next ➔" at bounding box center [1050, 496] width 57 height 33
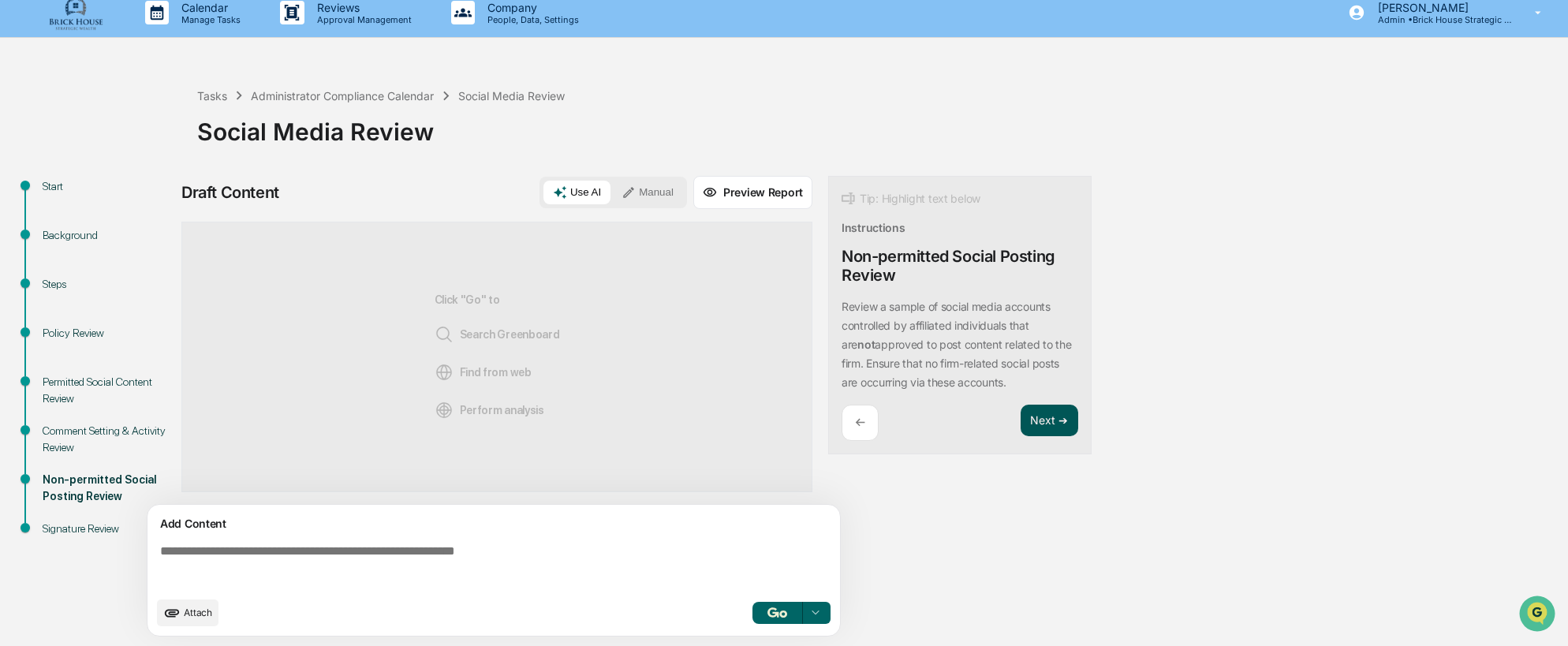
click at [1048, 425] on button "Next ➔" at bounding box center [1050, 421] width 57 height 33
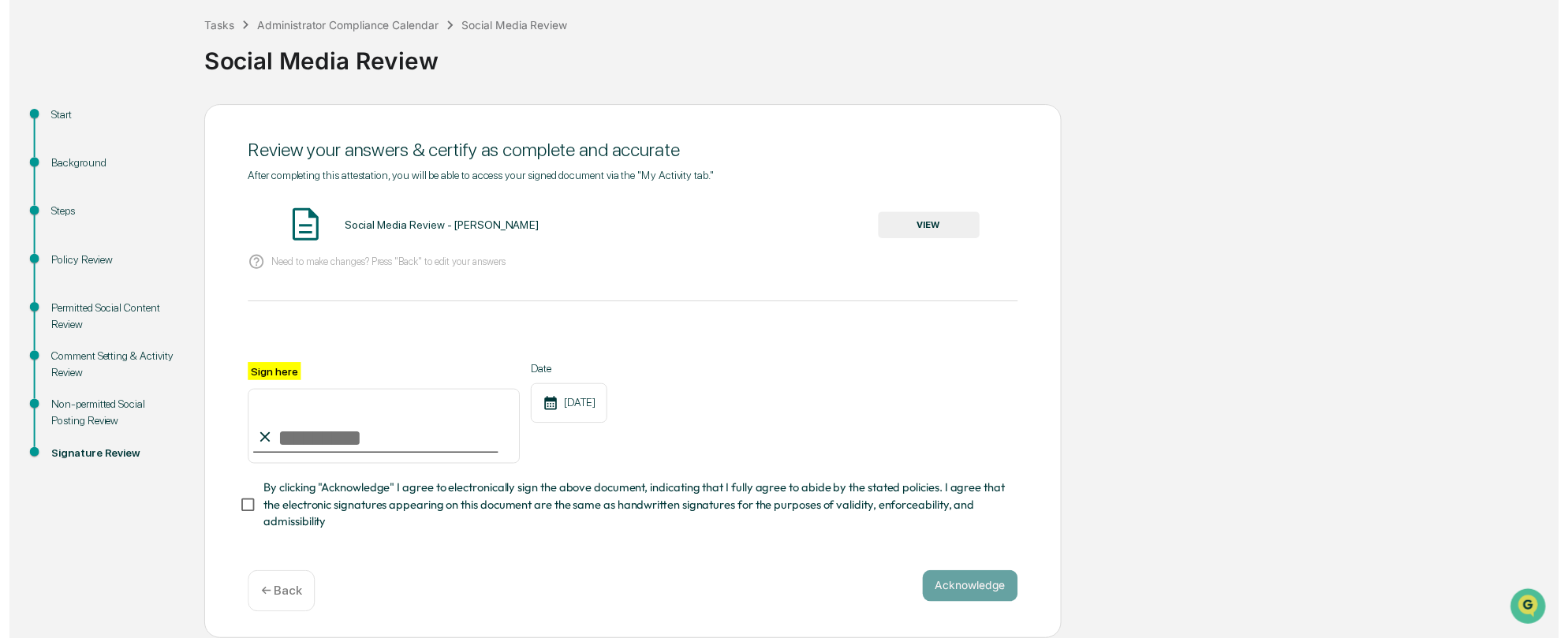
scroll to position [87, 0]
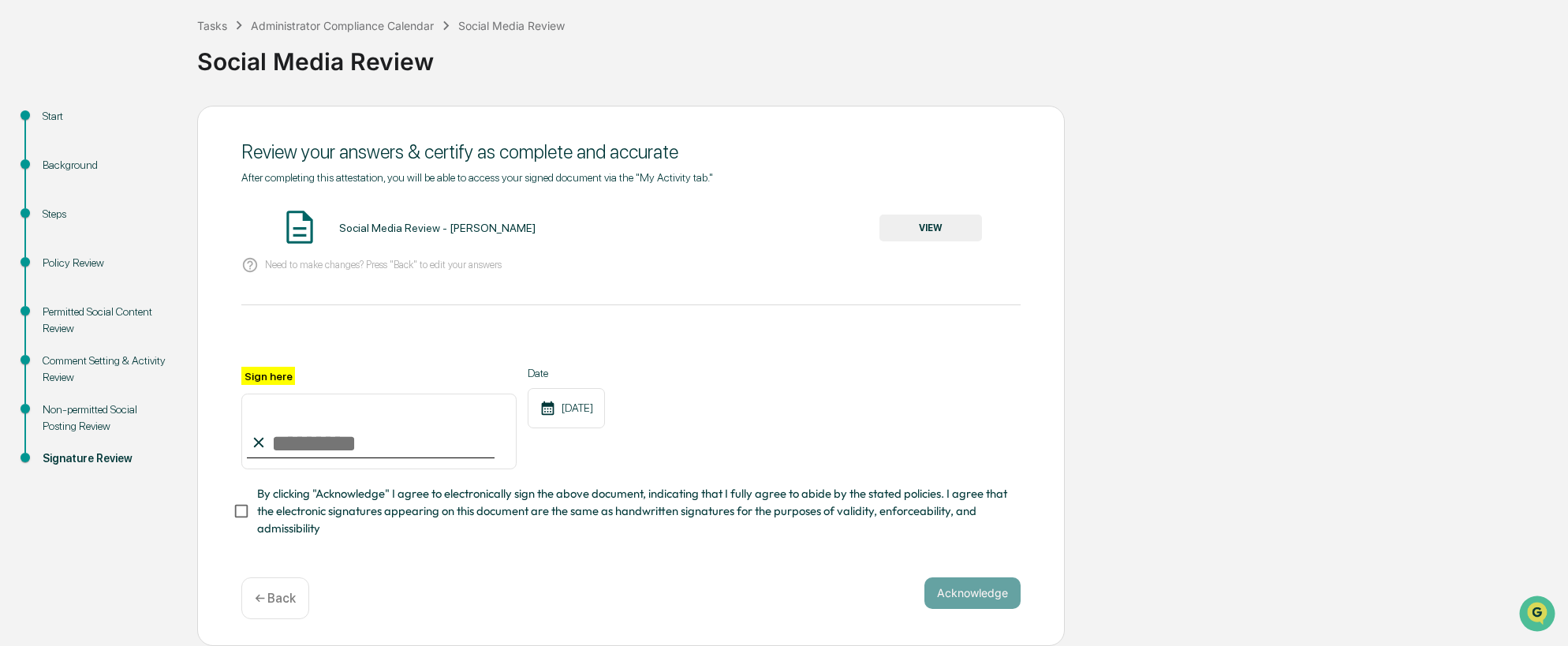
click at [270, 599] on p "← Back" at bounding box center [276, 598] width 41 height 15
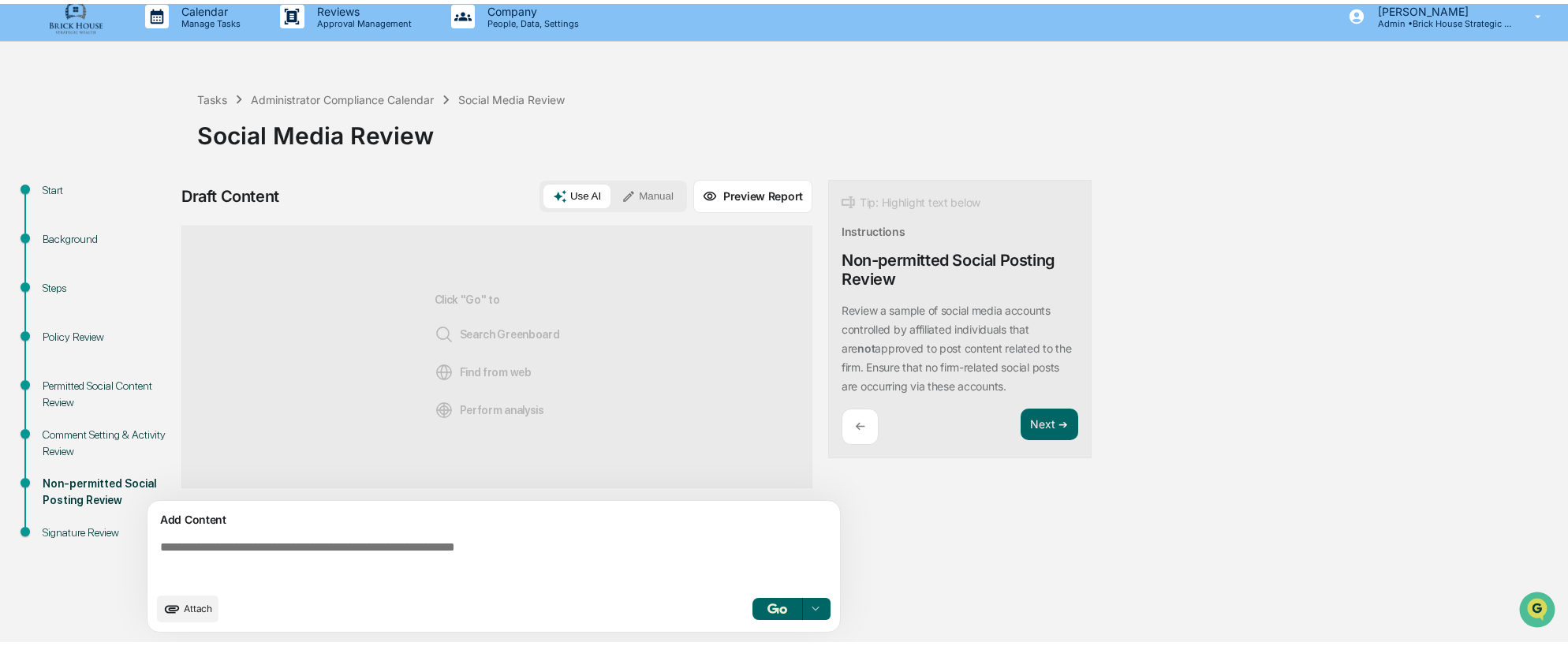
scroll to position [12, 0]
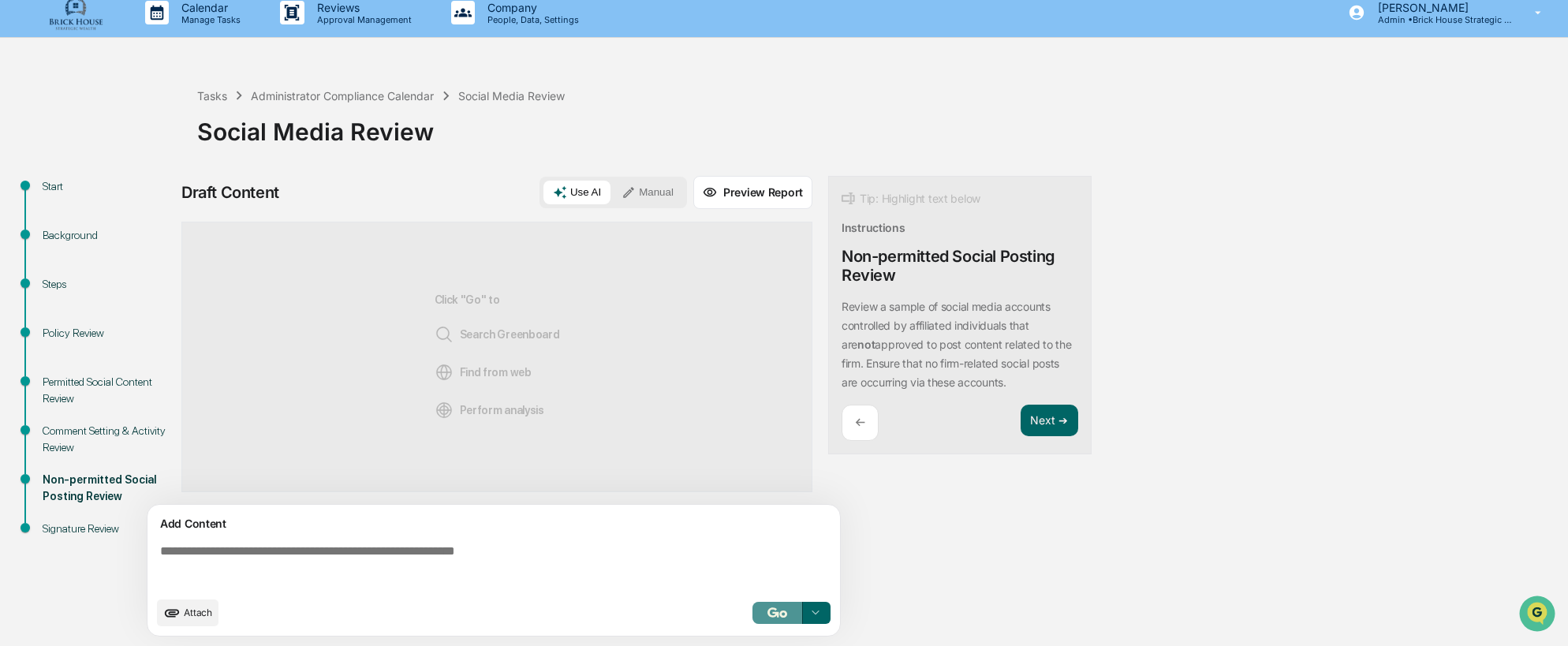
click at [777, 607] on button "button" at bounding box center [777, 613] width 50 height 22
click at [769, 615] on img "button" at bounding box center [777, 613] width 19 height 10
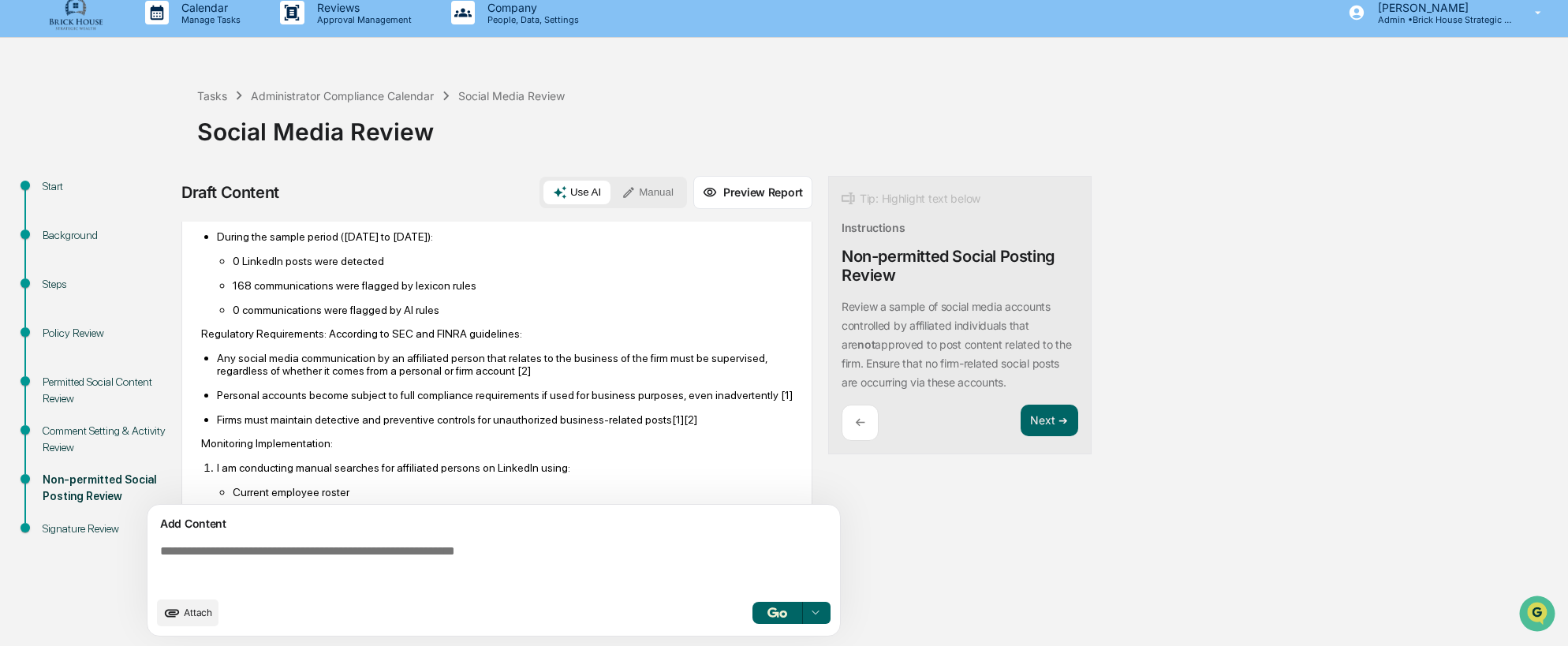
scroll to position [158, 0]
click at [429, 284] on p "168 communications were flagged by lexicon rules" at bounding box center [512, 284] width 560 height 13
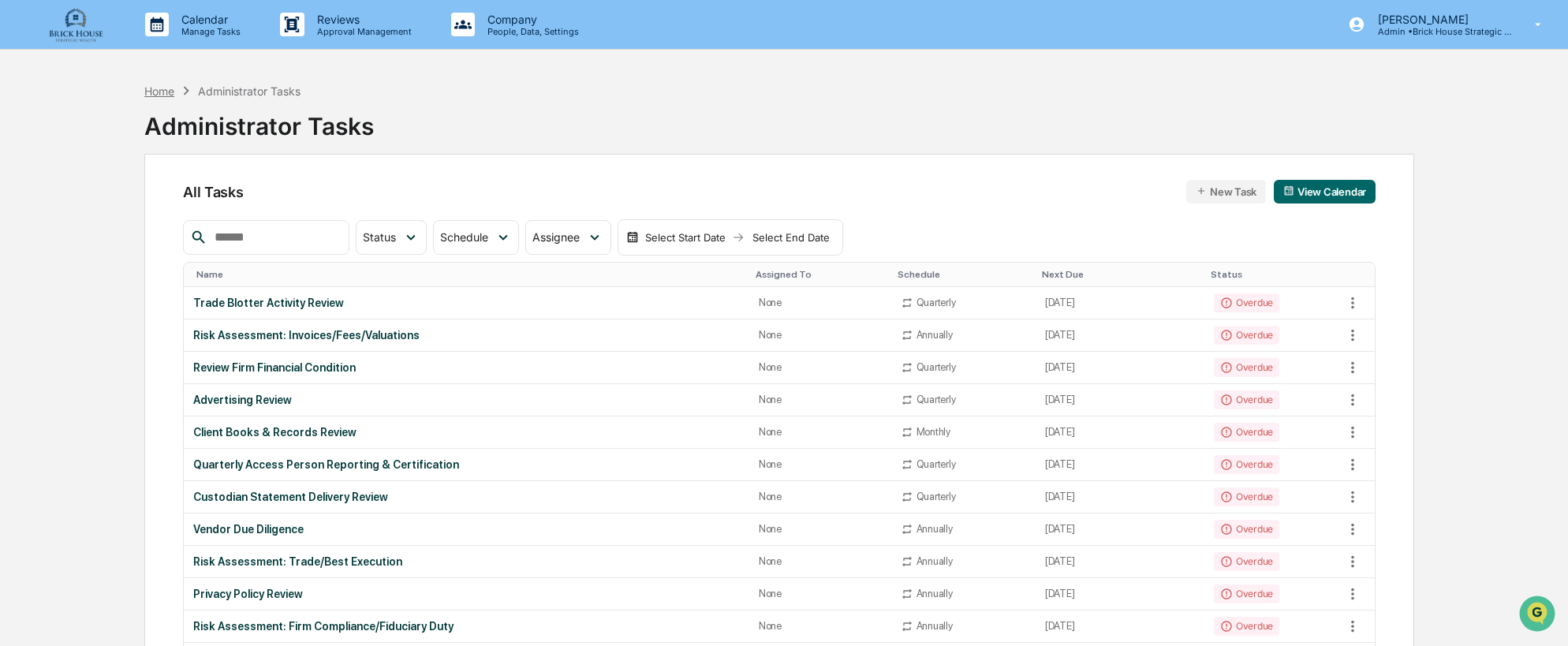
click at [170, 88] on div "Home" at bounding box center [159, 91] width 30 height 14
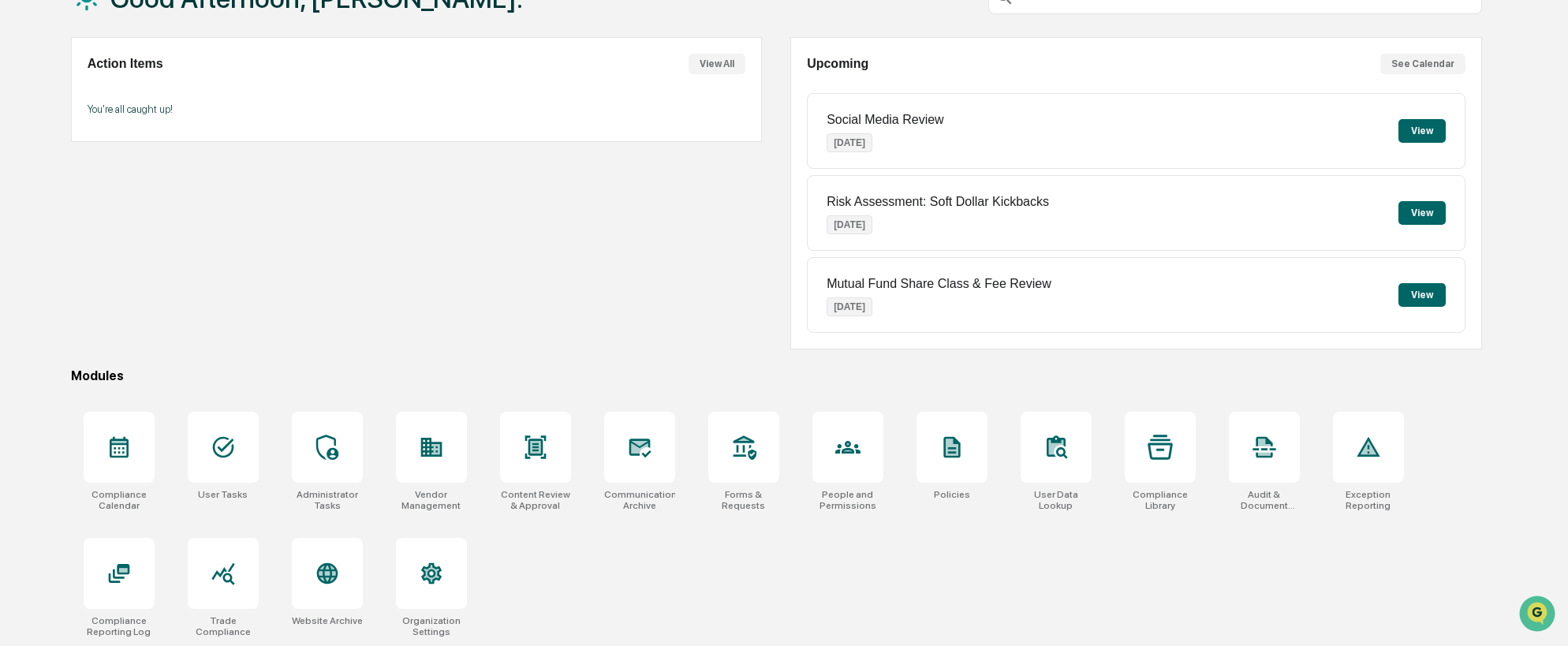
scroll to position [118, 0]
click at [1062, 453] on icon at bounding box center [1056, 447] width 25 height 25
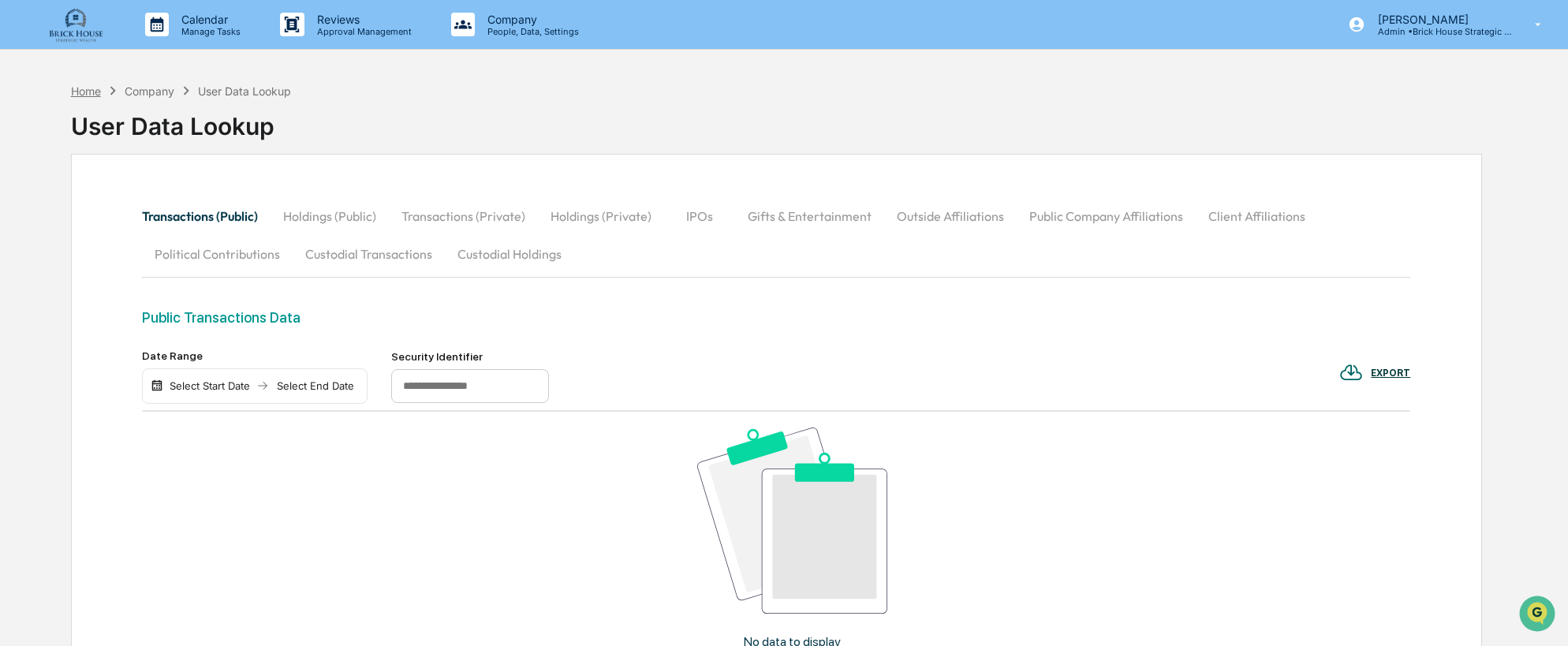
click at [88, 88] on div "Home" at bounding box center [86, 91] width 30 height 14
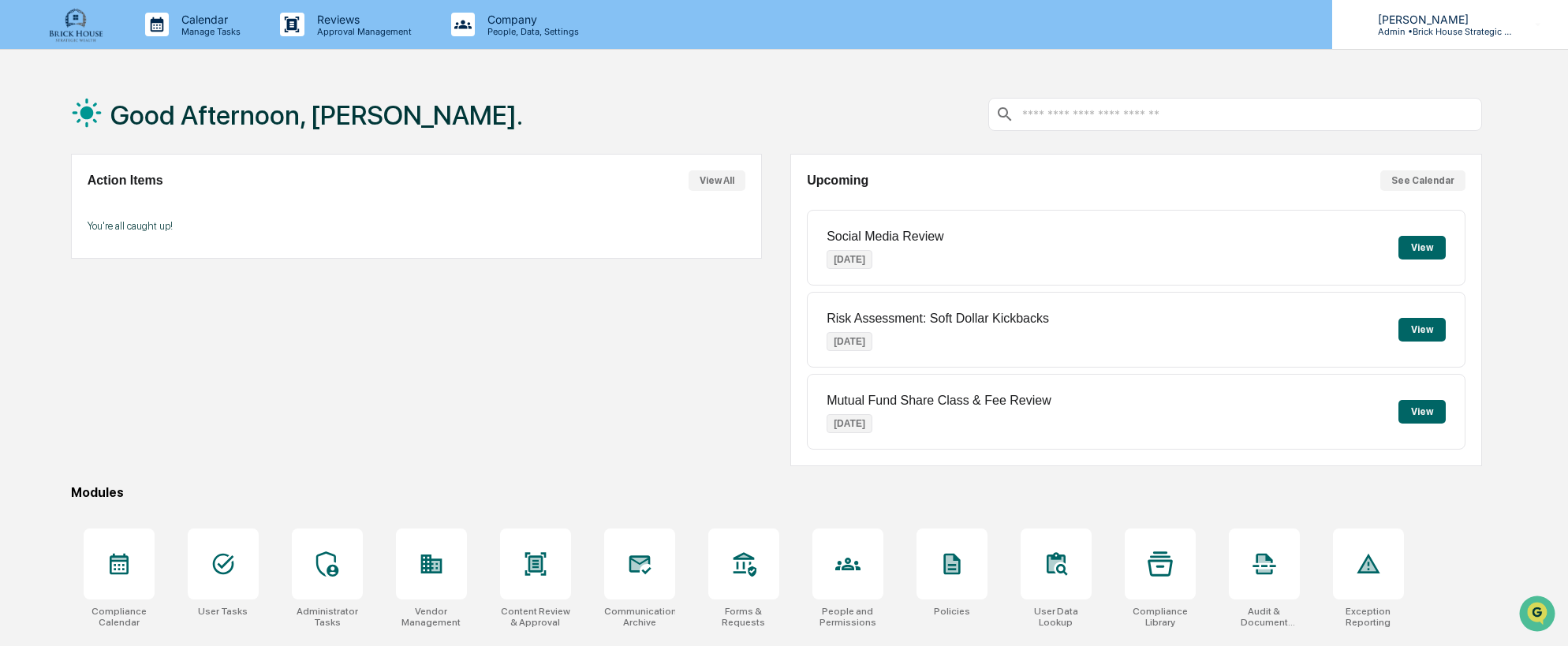
click at [1541, 31] on icon at bounding box center [1539, 25] width 28 height 15
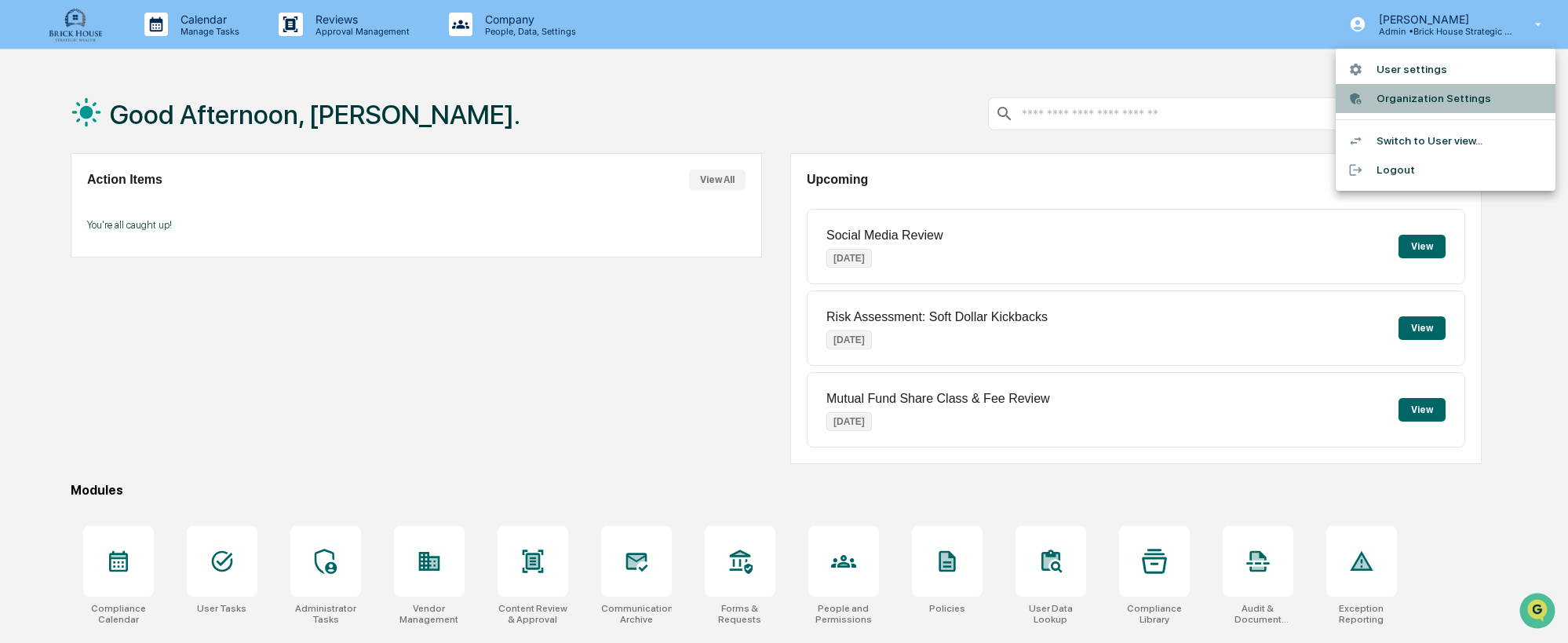
click at [1425, 99] on li "Organization Settings" at bounding box center [1445, 98] width 219 height 29
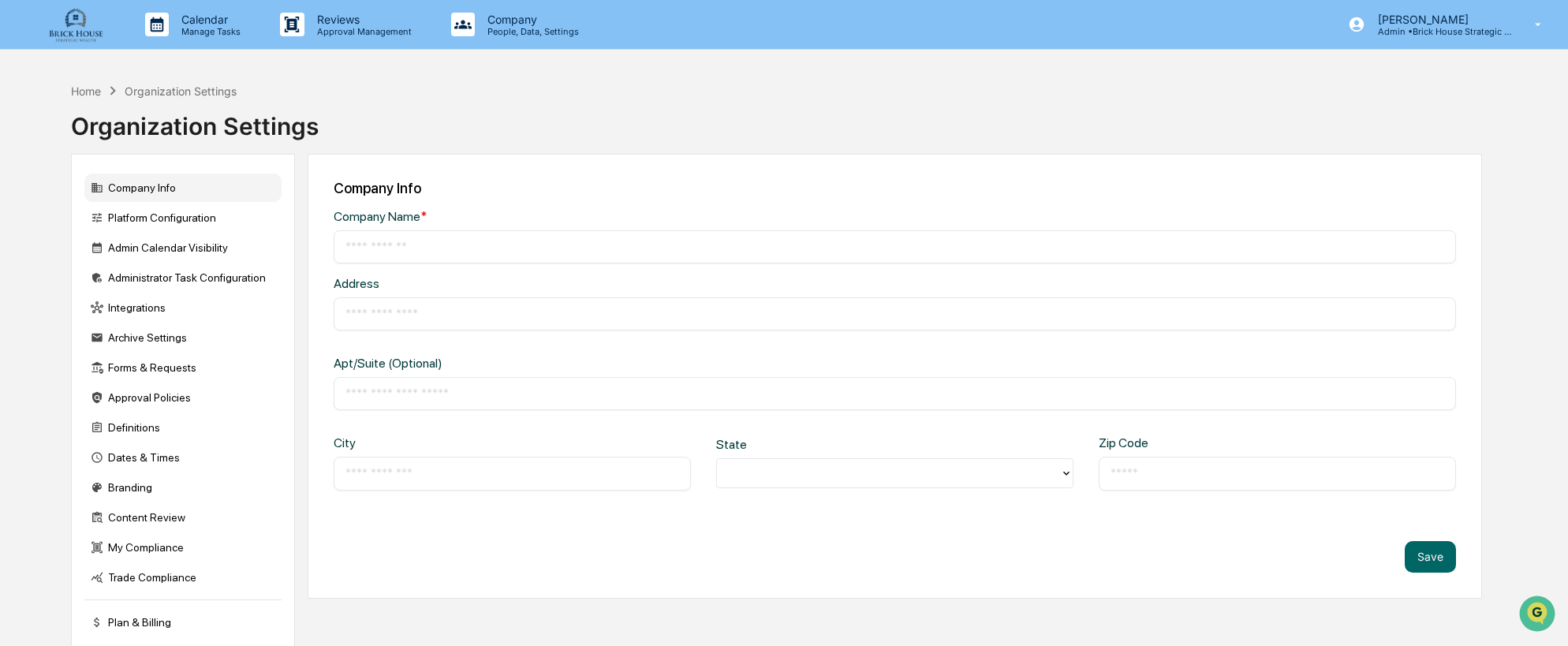
type input "**********"
type input "***"
type input "*******"
type input "*****"
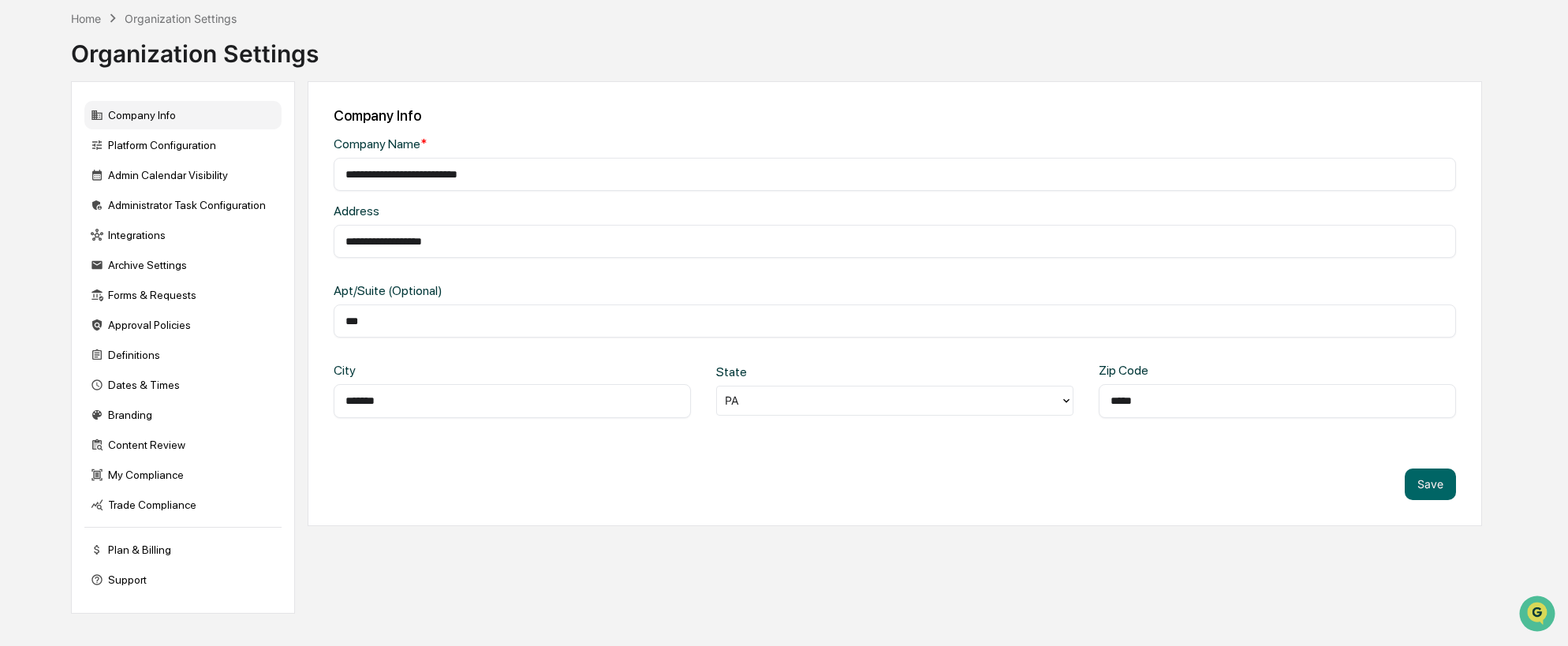
scroll to position [75, 0]
click at [131, 259] on div "Archive Settings" at bounding box center [183, 263] width 197 height 29
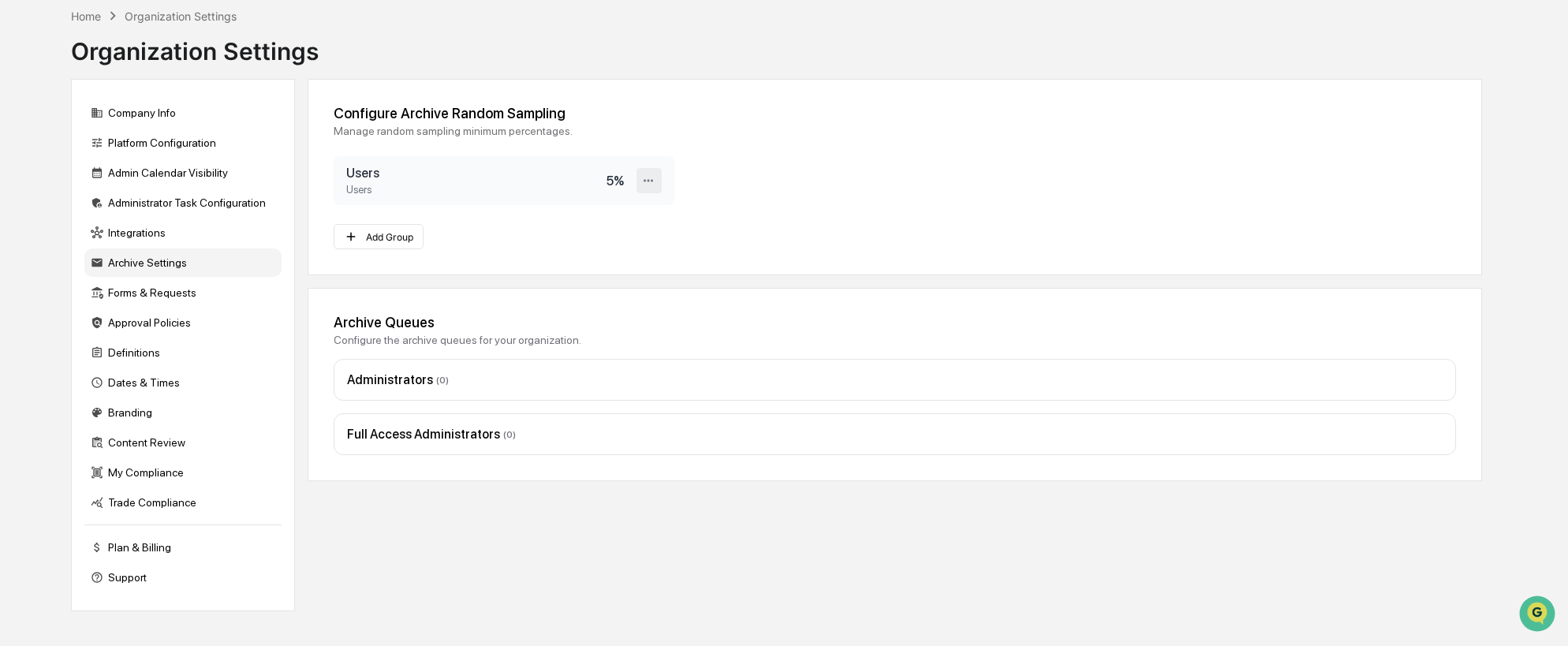
click at [651, 181] on icon at bounding box center [648, 180] width 10 height 2
click at [645, 175] on icon at bounding box center [648, 181] width 15 height 15
click at [92, 14] on div "Home" at bounding box center [86, 16] width 30 height 14
